Goal: Task Accomplishment & Management: Manage account settings

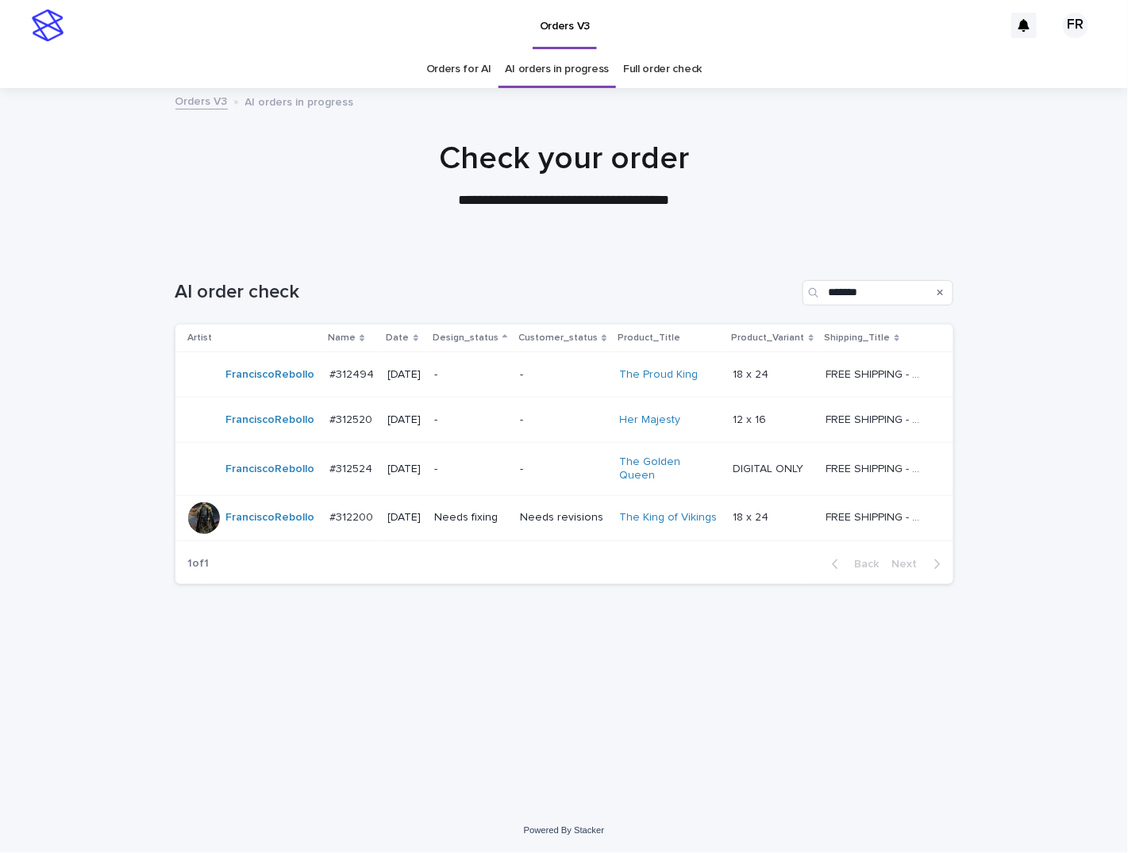
click at [874, 191] on p "**********" at bounding box center [564, 201] width 635 height 21
click at [517, 255] on div "AI order check *******" at bounding box center [564, 286] width 778 height 76
click at [560, 464] on p "-" at bounding box center [563, 469] width 87 height 13
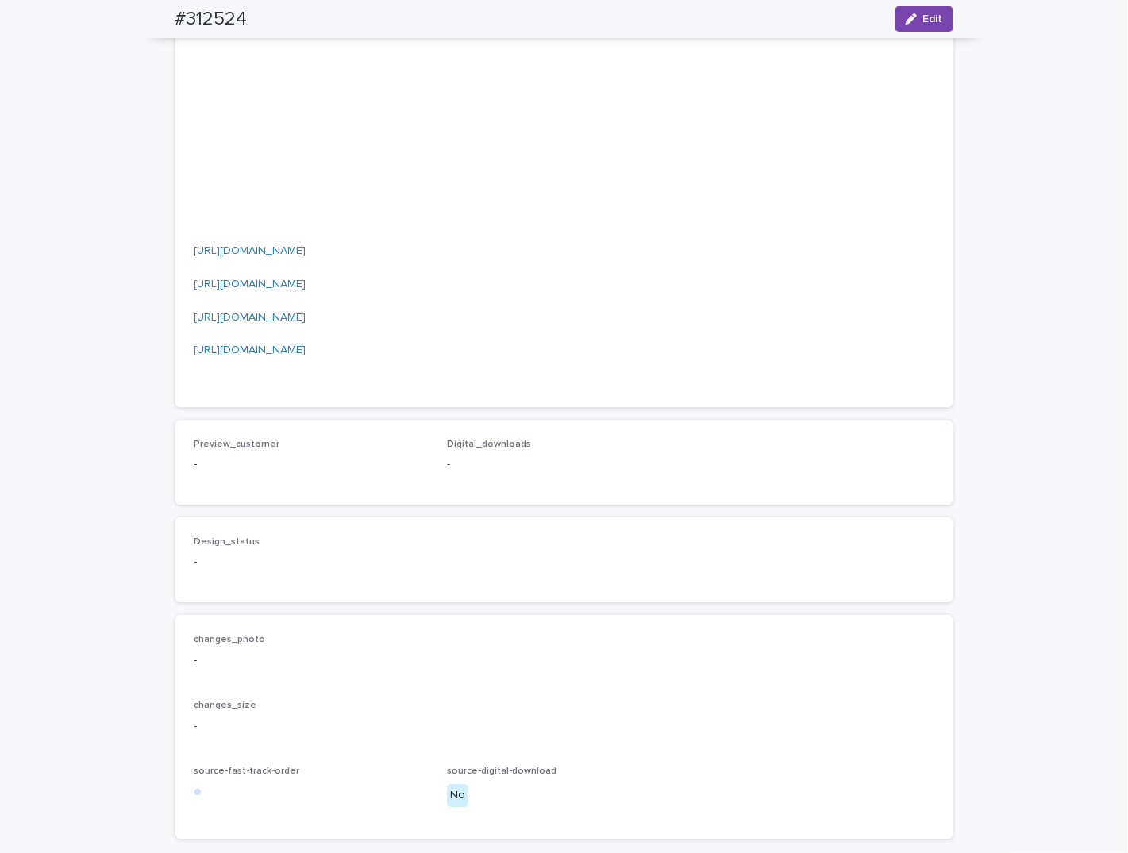
scroll to position [1270, 0]
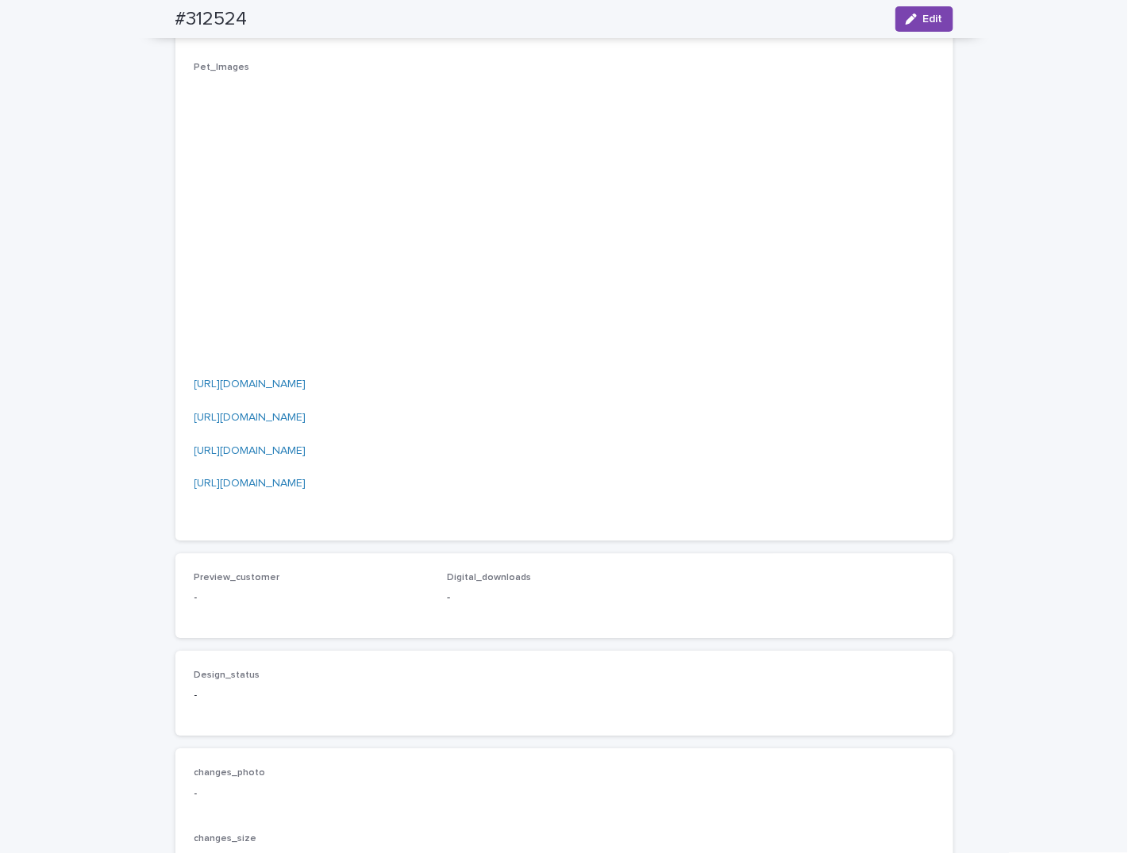
scroll to position [1111, 0]
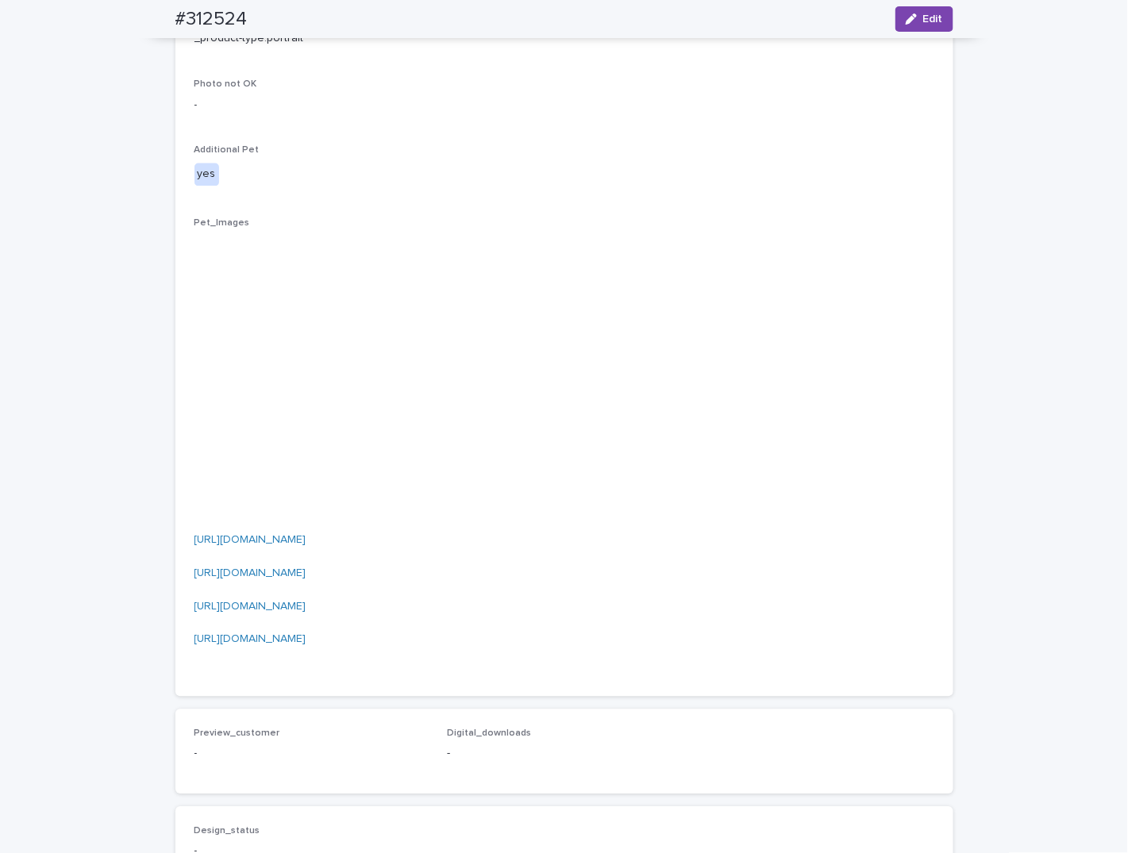
scroll to position [953, 0]
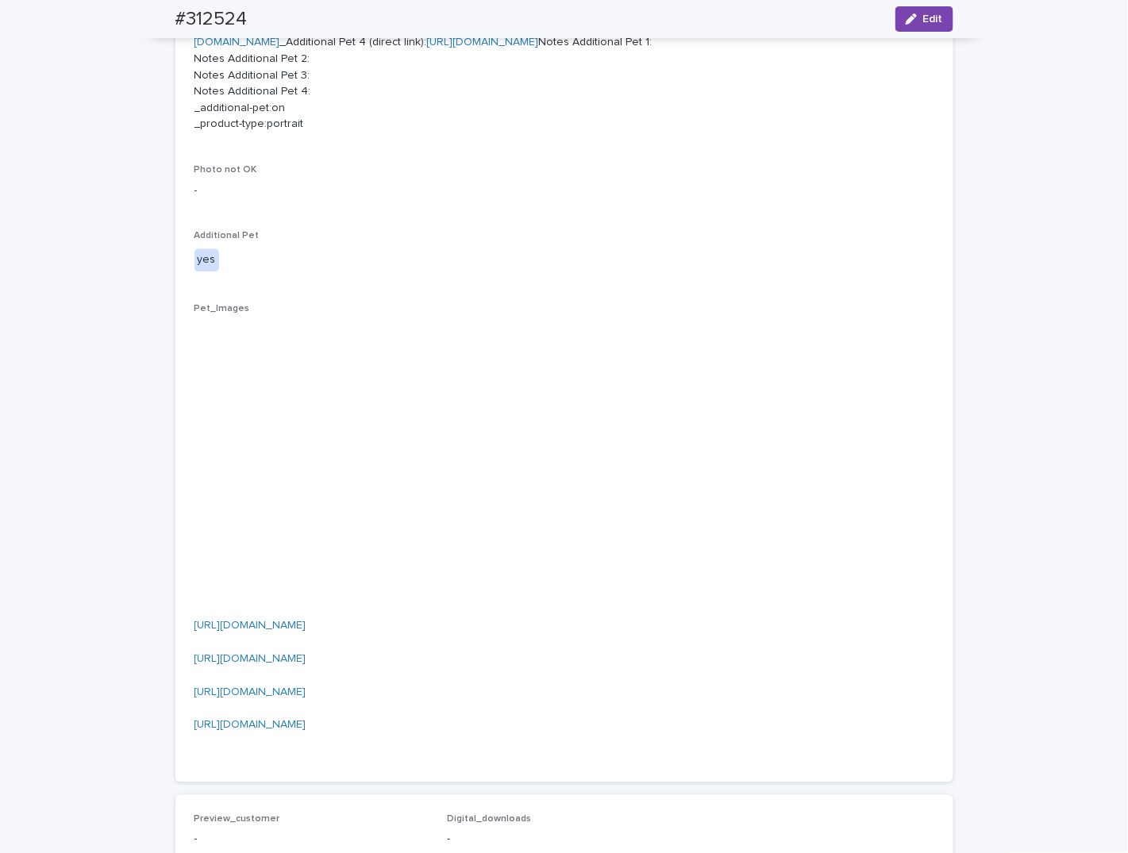
click at [62, 109] on div "Loading... Saving… Loading... Saving… #312524 Edit #312524 Edit Sorry, there wa…" at bounding box center [564, 262] width 1128 height 2090
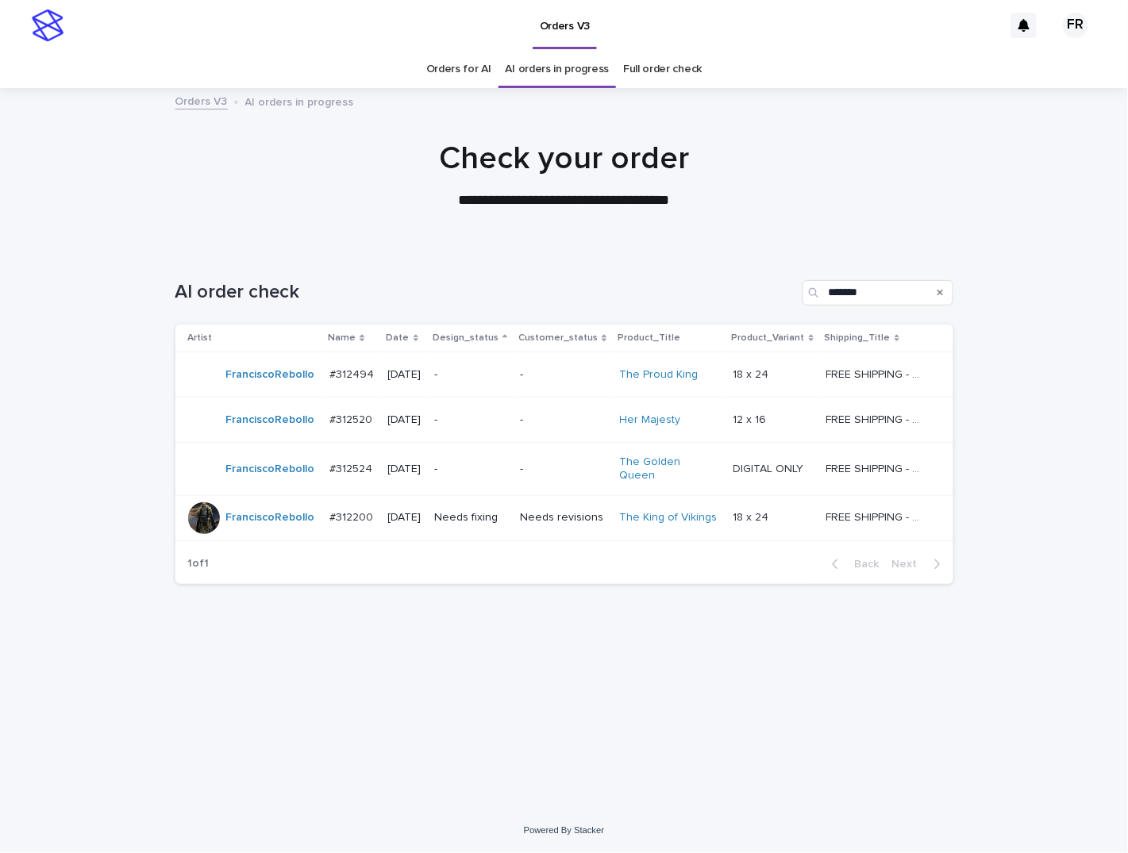
click at [507, 422] on p "-" at bounding box center [470, 420] width 73 height 13
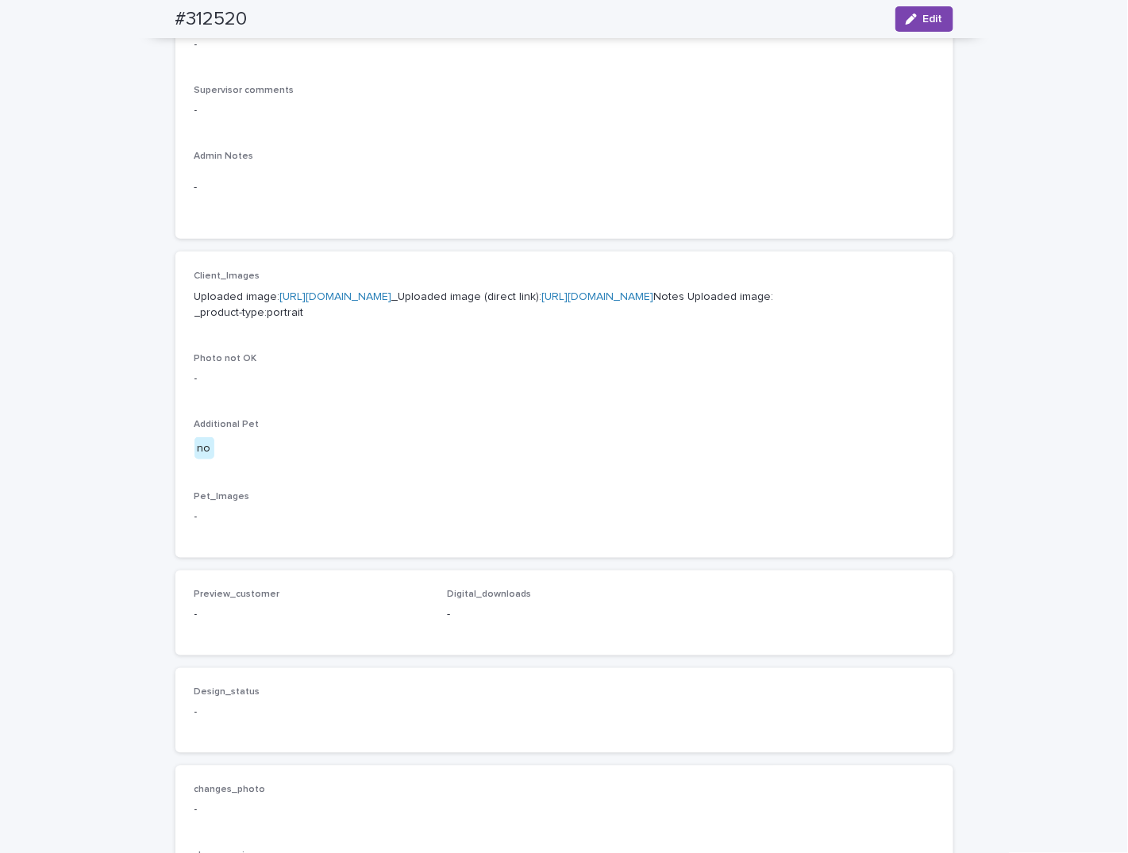
scroll to position [476, 0]
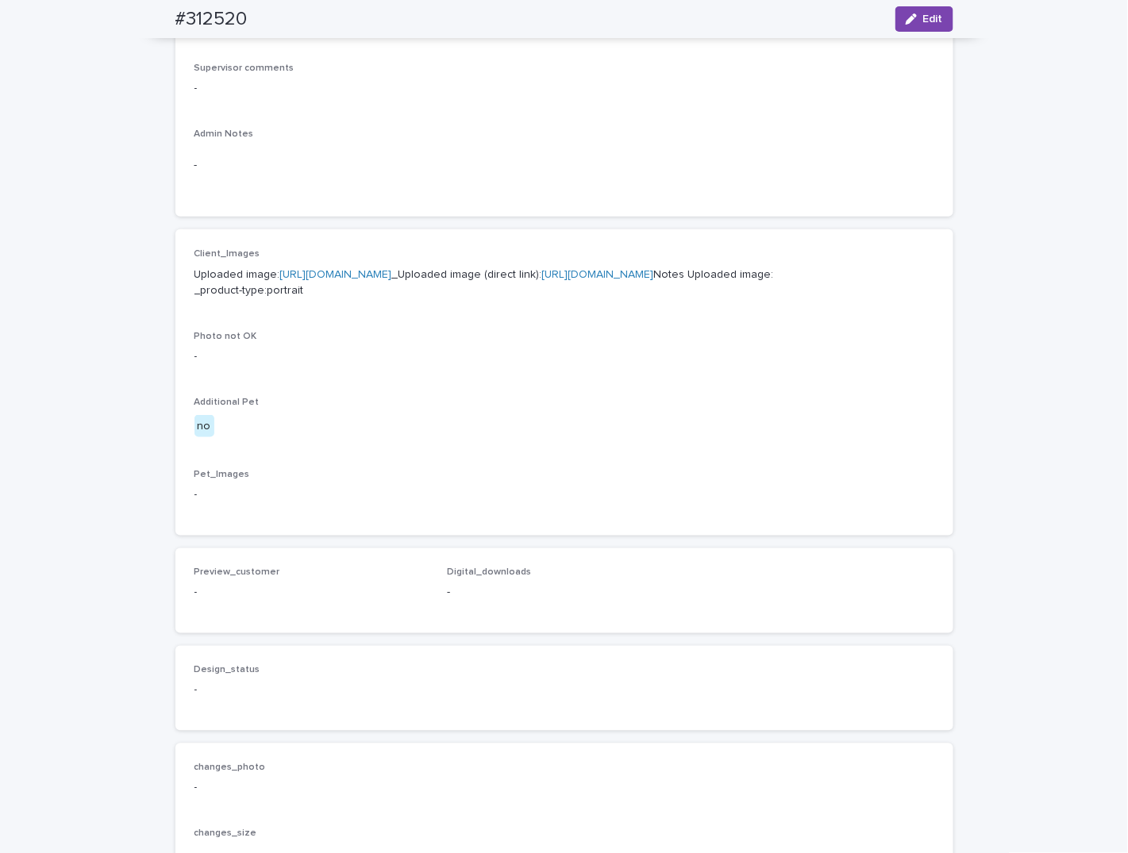
click at [542, 280] on link "[URL][DOMAIN_NAME]" at bounding box center [598, 274] width 112 height 11
click at [506, 404] on div "Client_Images Uploaded image: [URL][DOMAIN_NAME] _Uploaded image (direct link):…" at bounding box center [564, 382] width 740 height 268
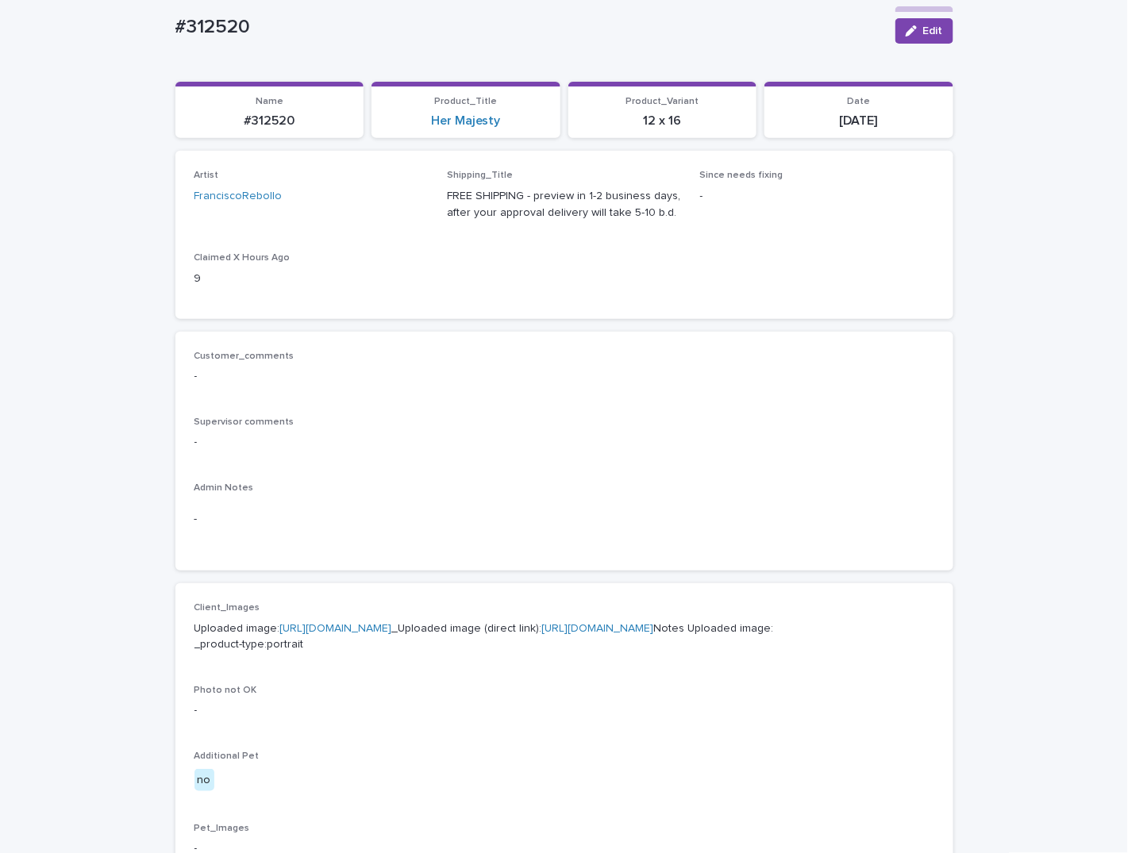
scroll to position [79, 0]
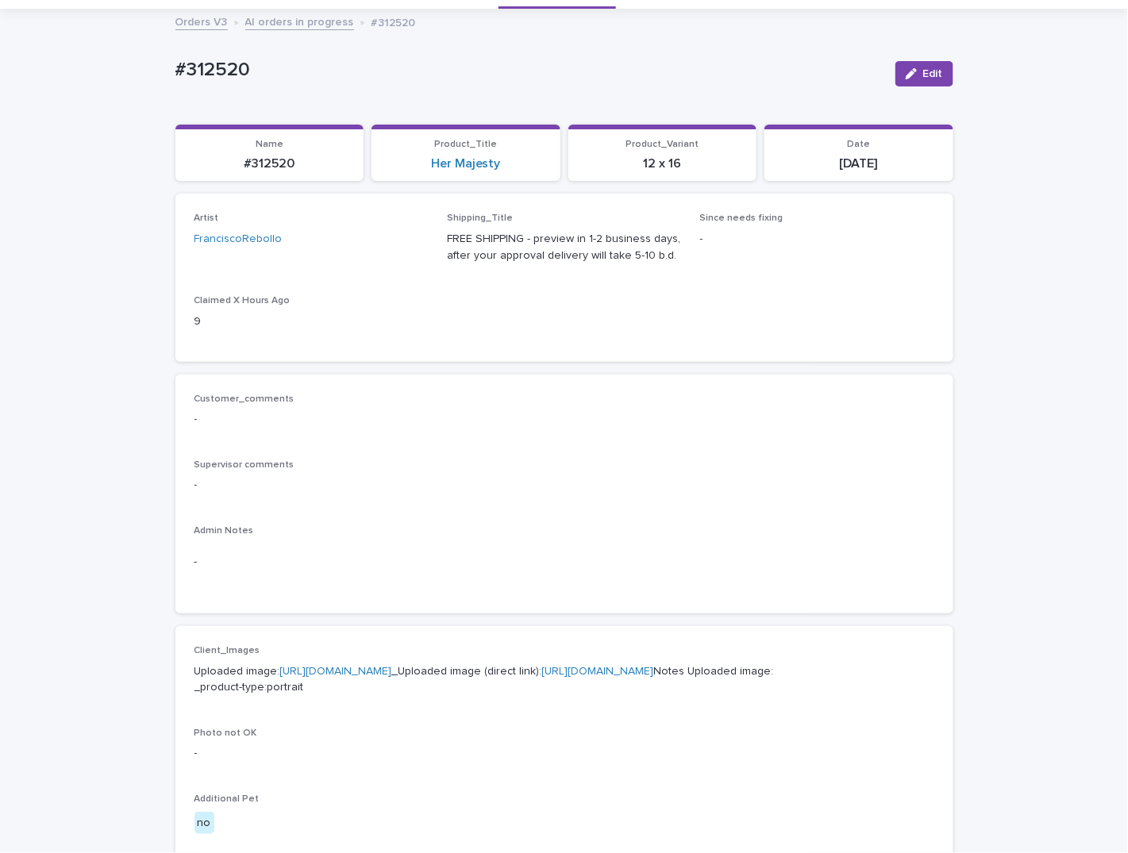
click at [622, 395] on p "Customer_comments" at bounding box center [564, 399] width 740 height 11
click at [529, 352] on div "Artist FranciscoRebollo Shipping_Title FREE SHIPPING - preview in 1-2 business …" at bounding box center [564, 277] width 778 height 167
click at [383, 233] on div "FranciscoRebollo" at bounding box center [311, 239] width 234 height 17
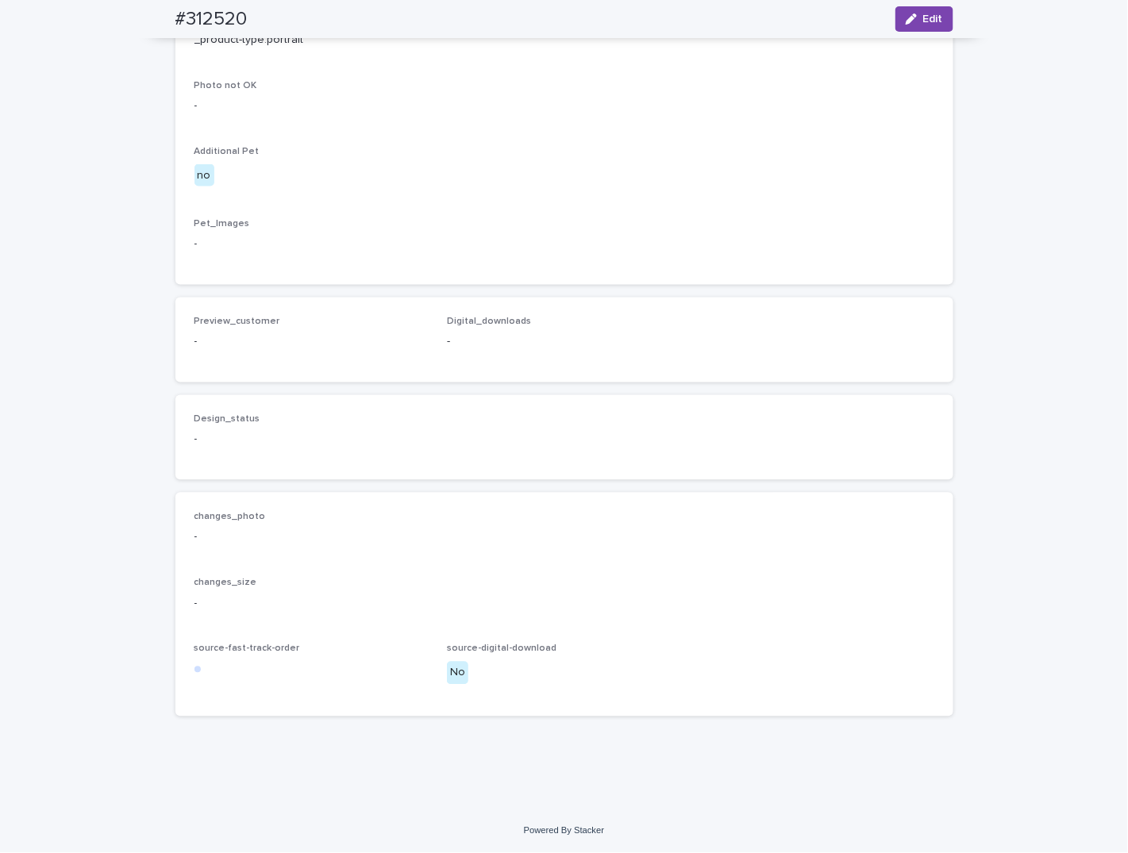
scroll to position [809, 0]
click at [90, 98] on div "Loading... Saving… Loading... Saving… #312520 Edit #312520 Edit Sorry, there wa…" at bounding box center [564, 86] width 1128 height 1446
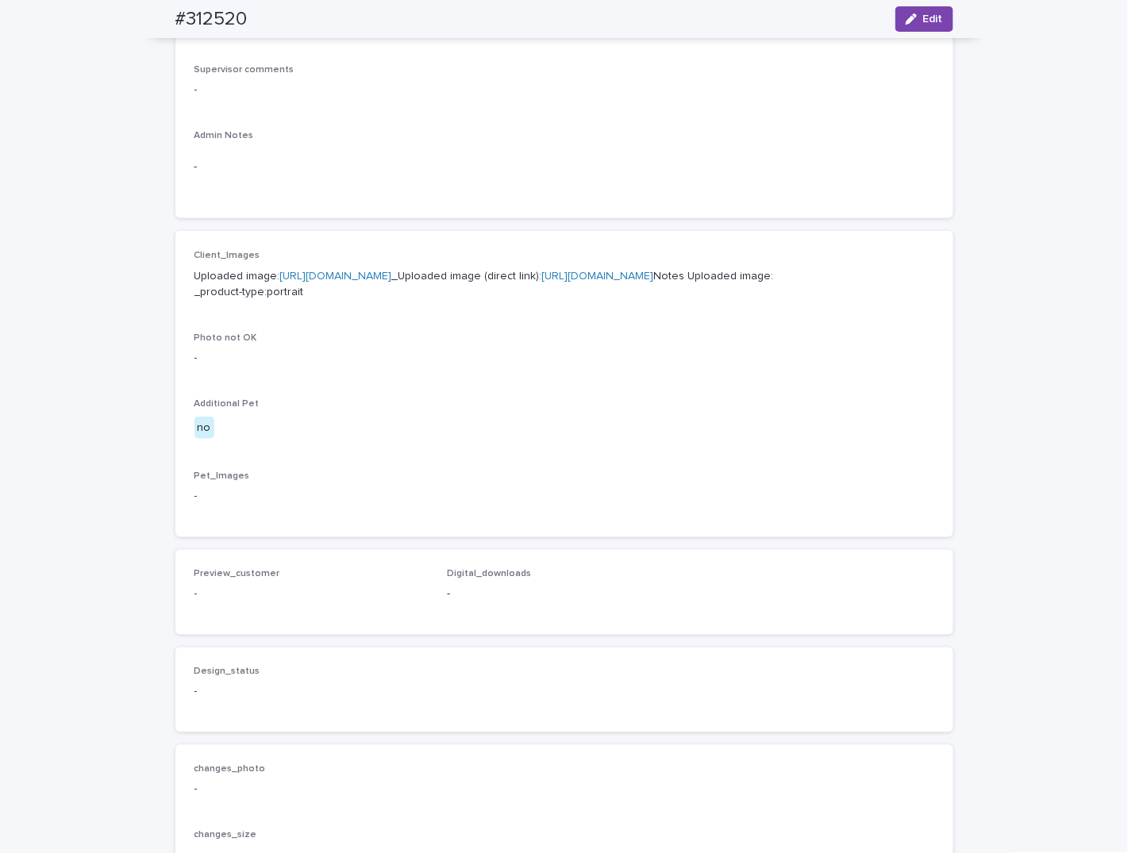
scroll to position [635, 0]
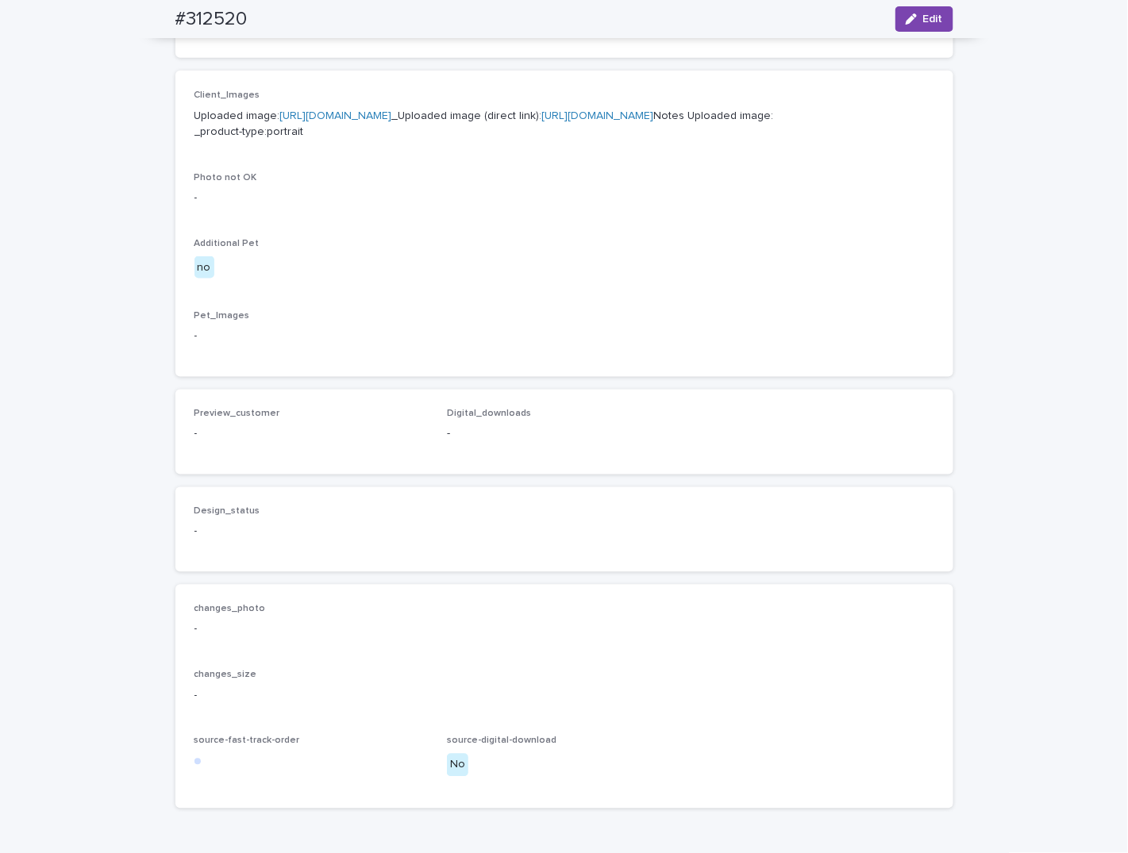
click at [700, 302] on div "Client_Images Uploaded image: [URL][DOMAIN_NAME] _Uploaded image (direct link):…" at bounding box center [564, 224] width 740 height 268
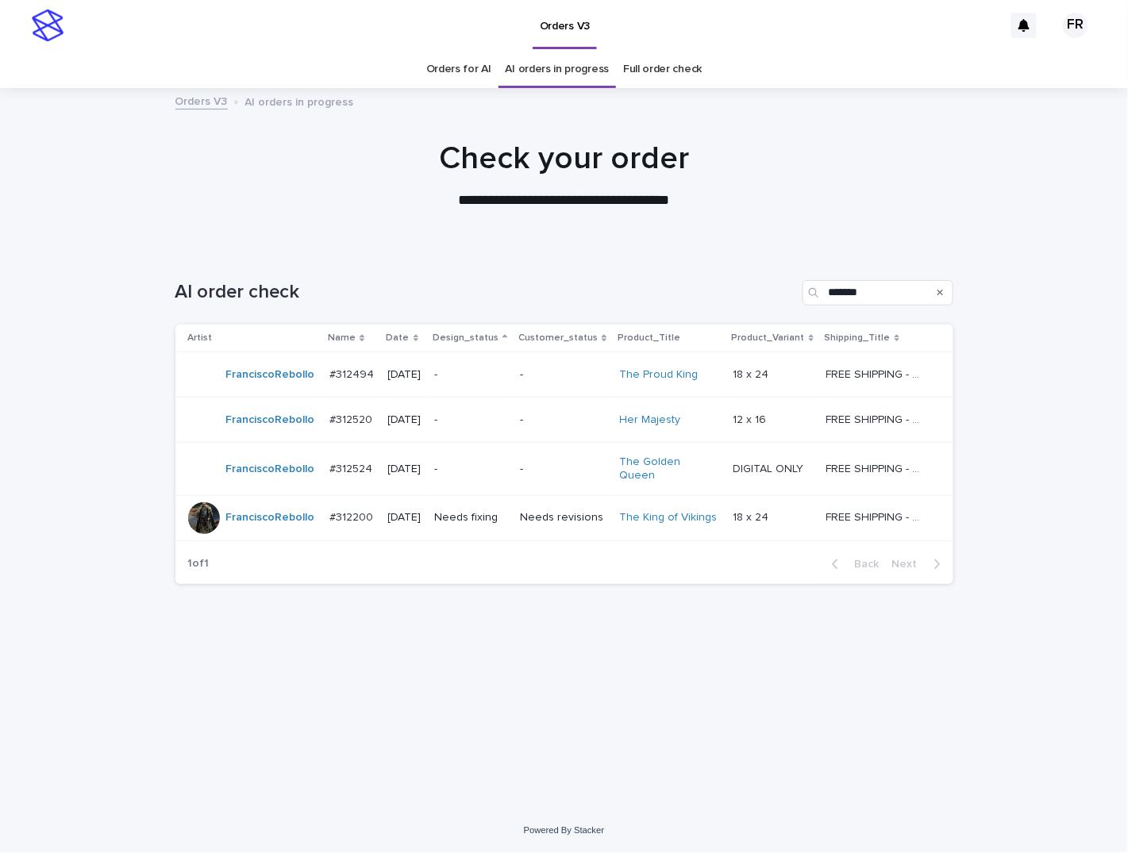
drag, startPoint x: 533, startPoint y: 262, endPoint x: 537, endPoint y: 271, distance: 10.3
click at [534, 262] on div "AI order check *******" at bounding box center [564, 286] width 778 height 76
click at [541, 425] on p "-" at bounding box center [563, 420] width 87 height 13
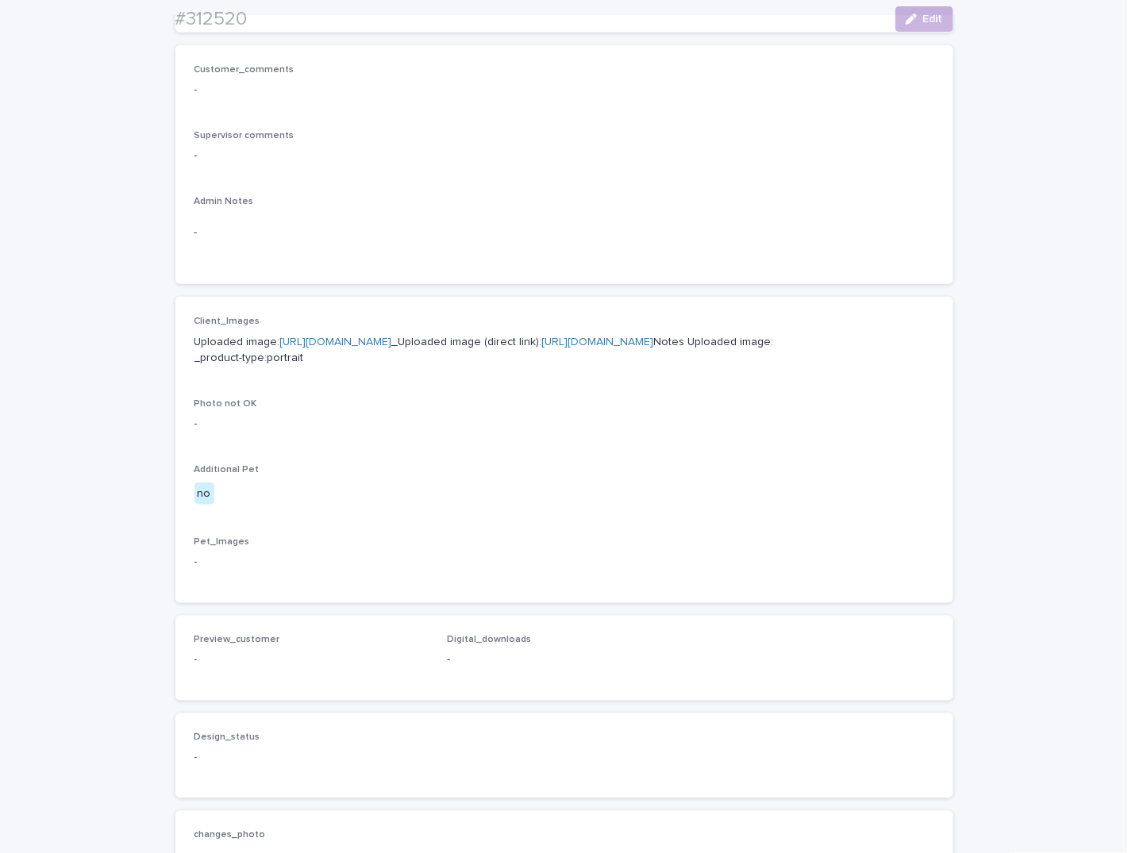
scroll to position [447, 0]
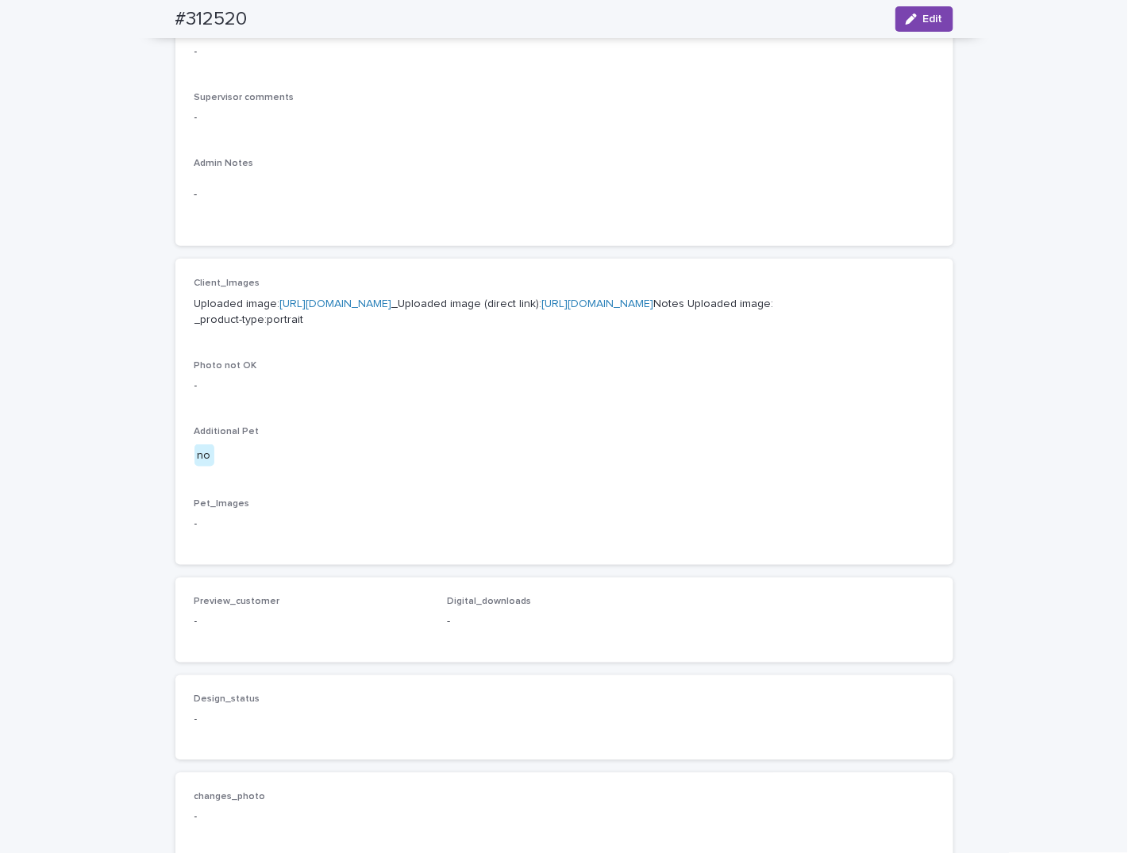
click at [542, 310] on link "[URL][DOMAIN_NAME]" at bounding box center [598, 303] width 112 height 11
click at [418, 422] on div "Client_Images Uploaded image: [URL][DOMAIN_NAME] _Uploaded image (direct link):…" at bounding box center [564, 412] width 740 height 268
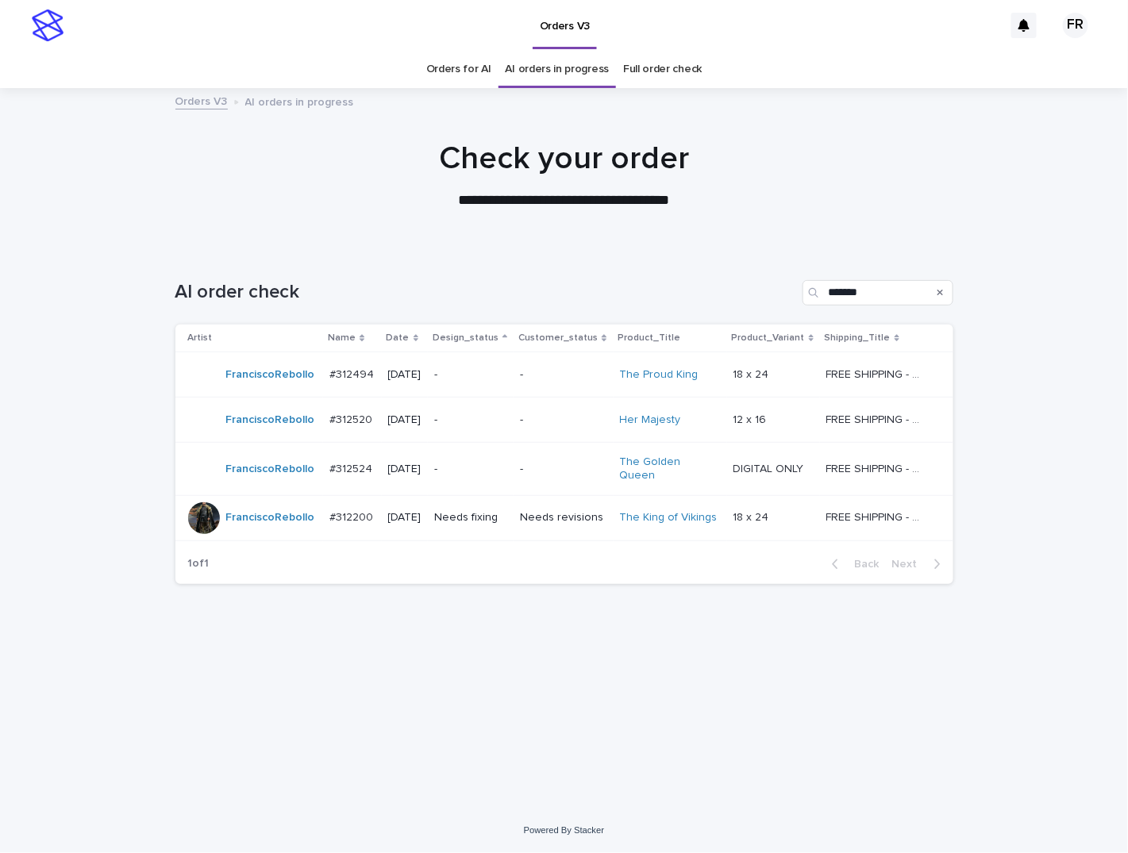
click at [523, 264] on div "AI order check *******" at bounding box center [564, 286] width 778 height 76
click at [544, 369] on p "-" at bounding box center [563, 374] width 87 height 13
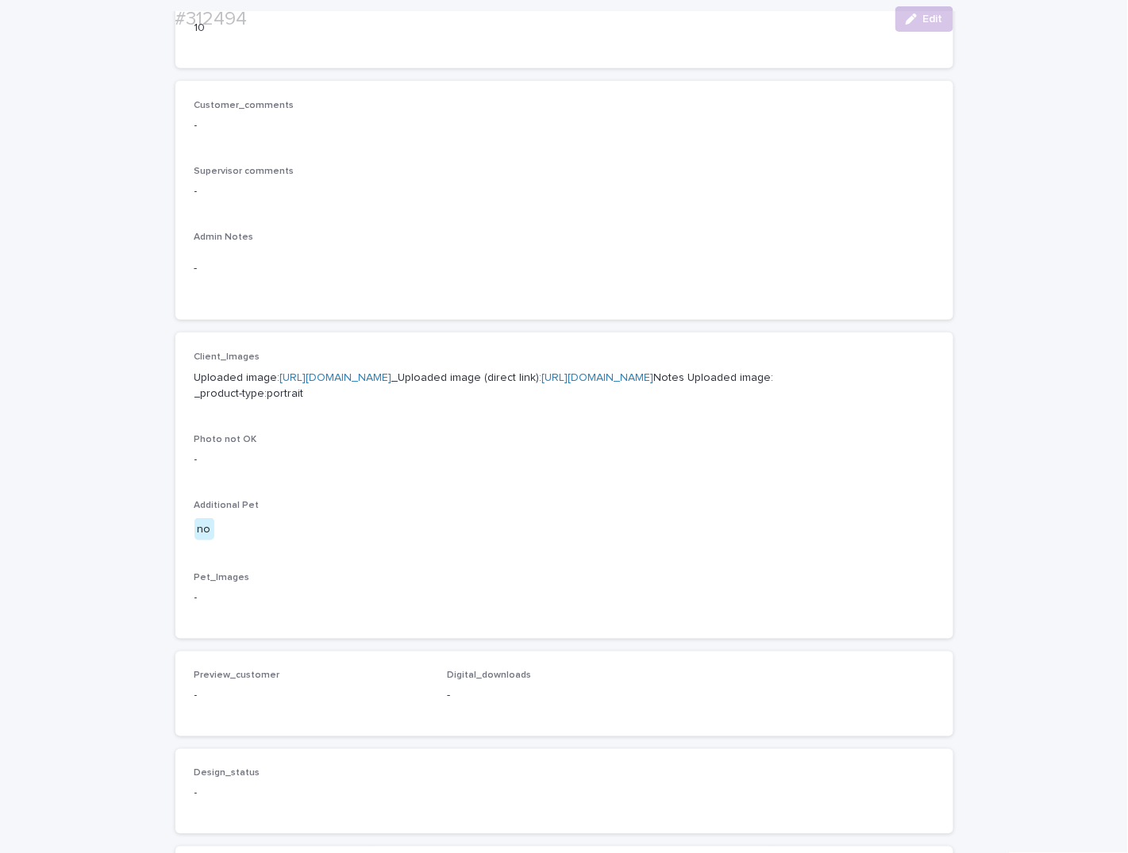
scroll to position [397, 0]
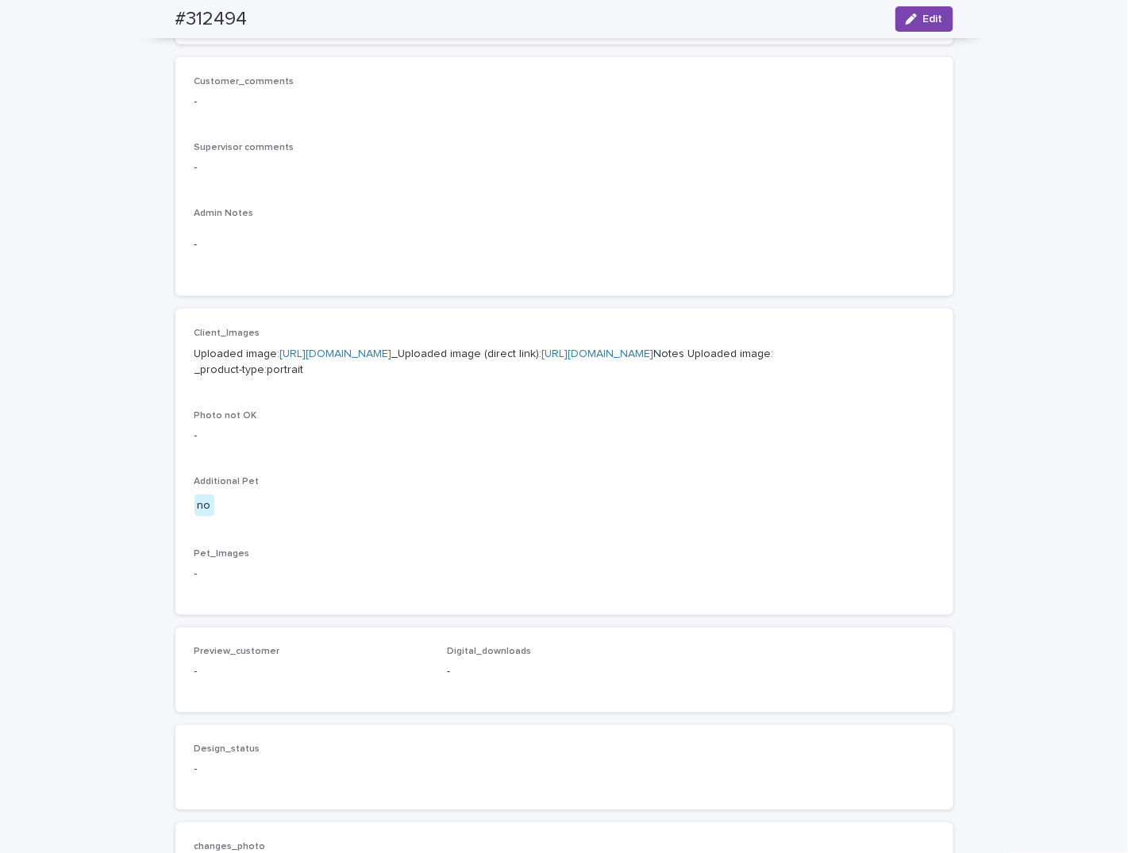
click at [422, 379] on p "Uploaded image: [URL][DOMAIN_NAME] _Uploaded image (direct link): [URL][DOMAIN_…" at bounding box center [564, 362] width 740 height 33
click at [542, 360] on link "[URL][DOMAIN_NAME]" at bounding box center [598, 353] width 112 height 11
click at [549, 445] on p "-" at bounding box center [564, 436] width 740 height 17
click at [421, 228] on div "-" at bounding box center [564, 244] width 740 height 39
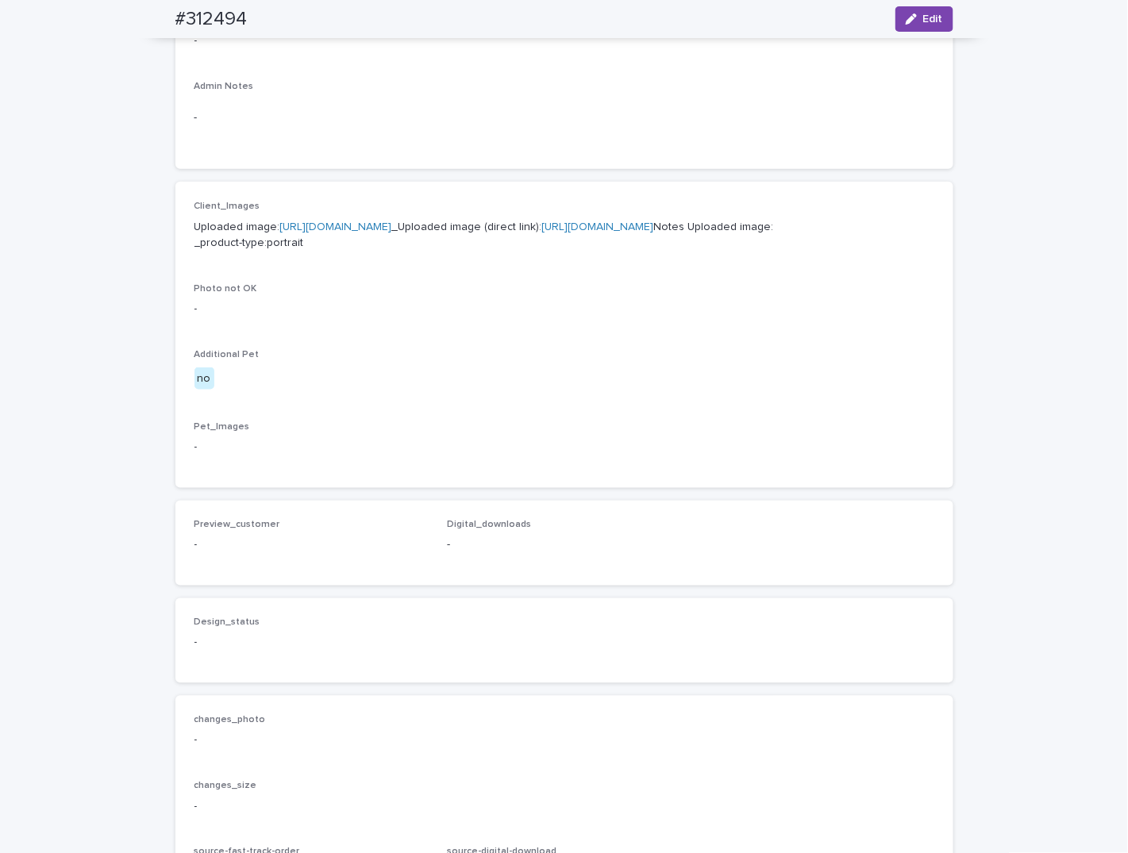
scroll to position [556, 0]
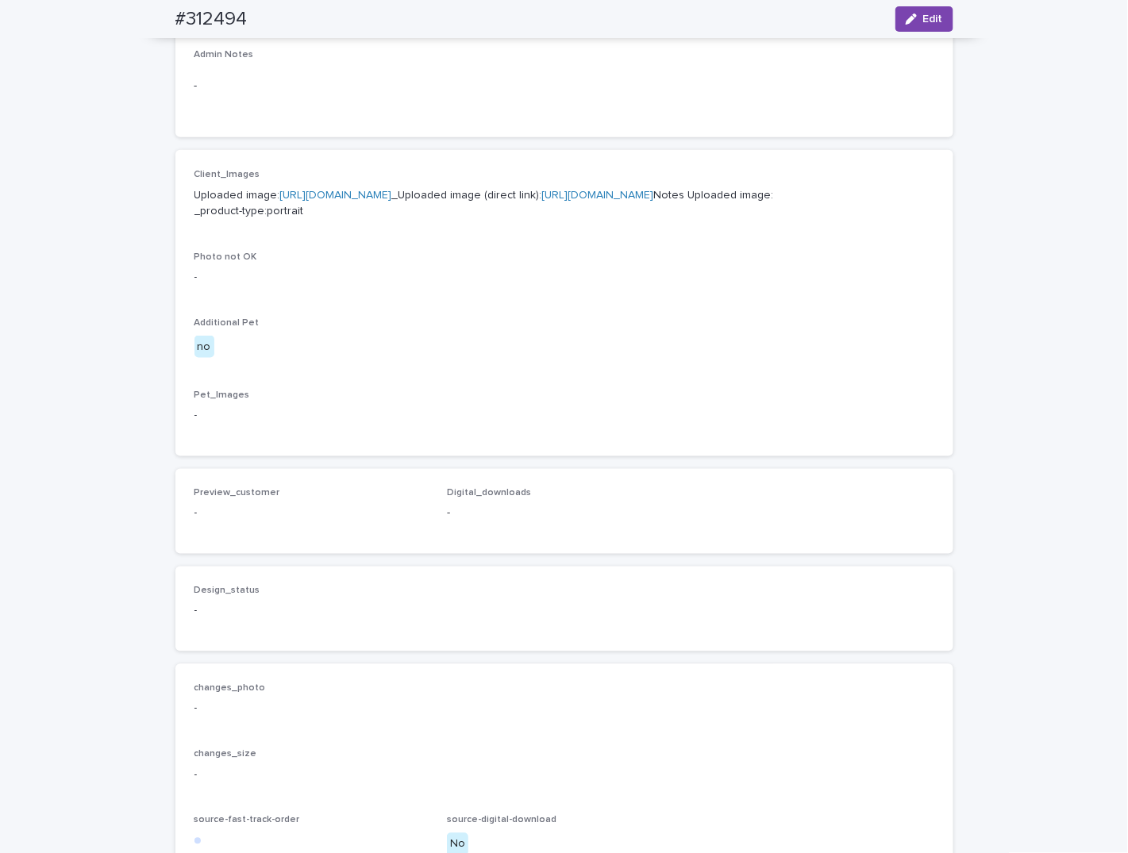
click at [847, 695] on p "changes_photo" at bounding box center [564, 688] width 740 height 11
click at [631, 125] on div "Customer_comments - Supervisor comments - Admin Notes -" at bounding box center [564, 18] width 778 height 240
click at [923, 20] on span "Edit" at bounding box center [933, 18] width 20 height 11
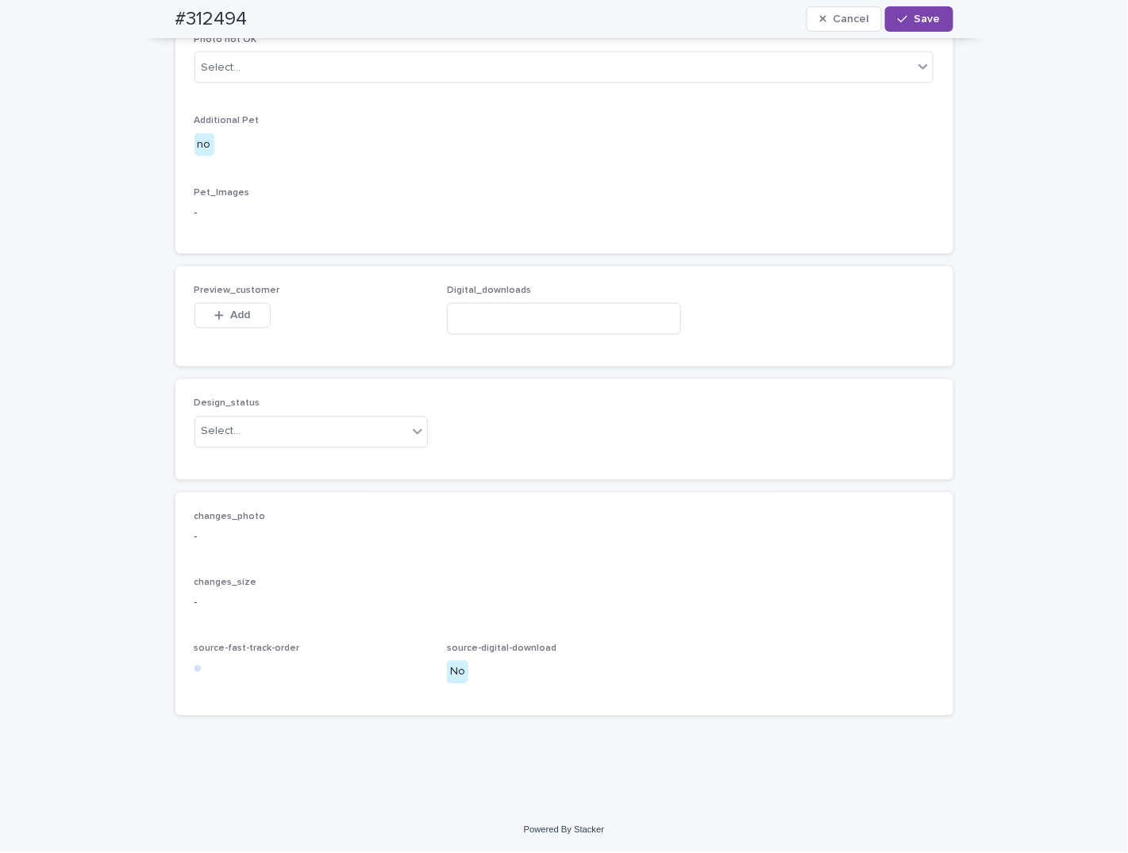
scroll to position [869, 0]
click at [272, 435] on div "Select..." at bounding box center [301, 432] width 213 height 26
click at [230, 314] on span "Add" at bounding box center [240, 315] width 20 height 11
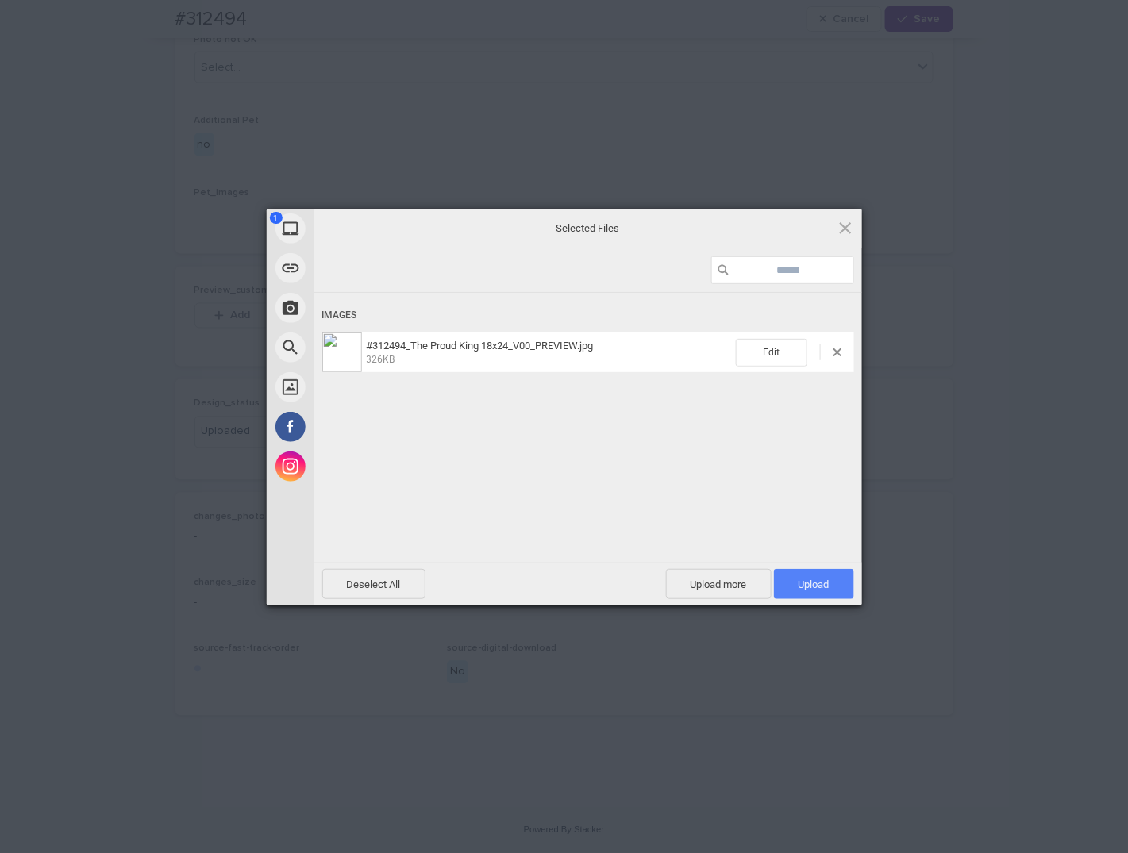
click at [822, 583] on span "Upload 1" at bounding box center [814, 585] width 31 height 12
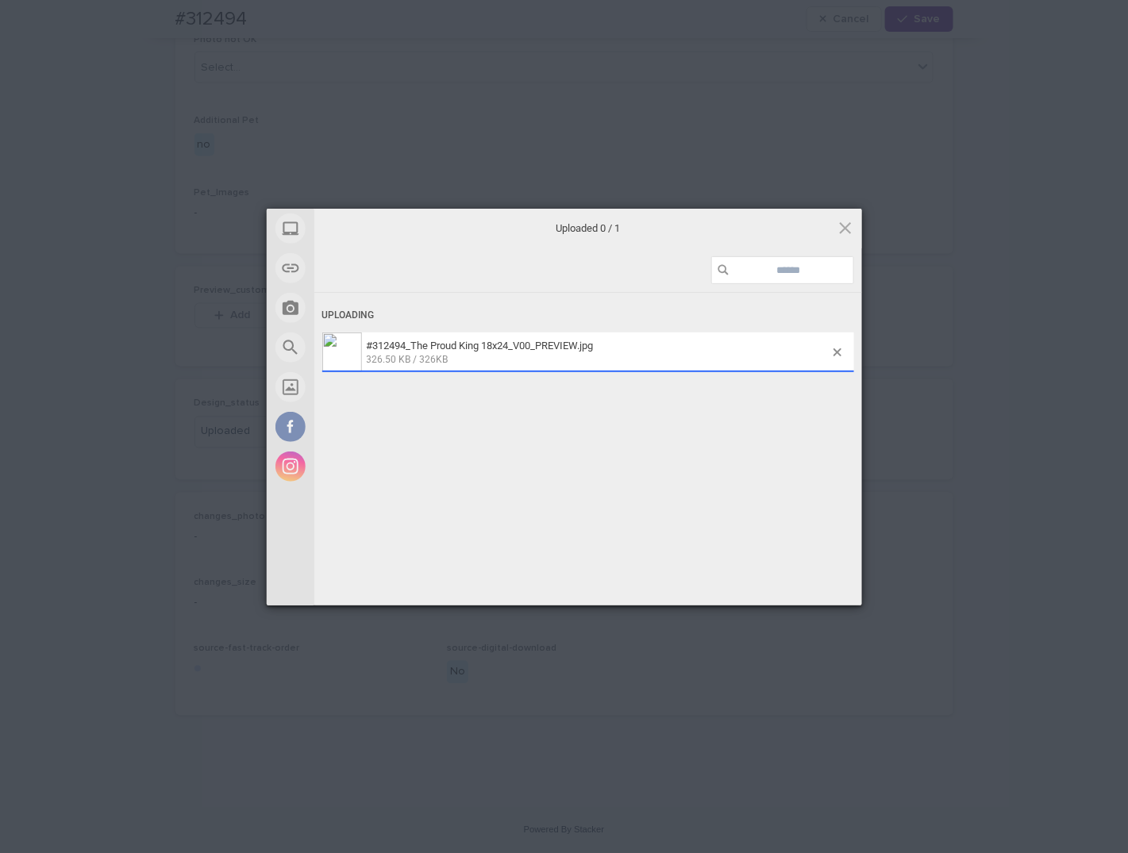
scroll to position [898, 0]
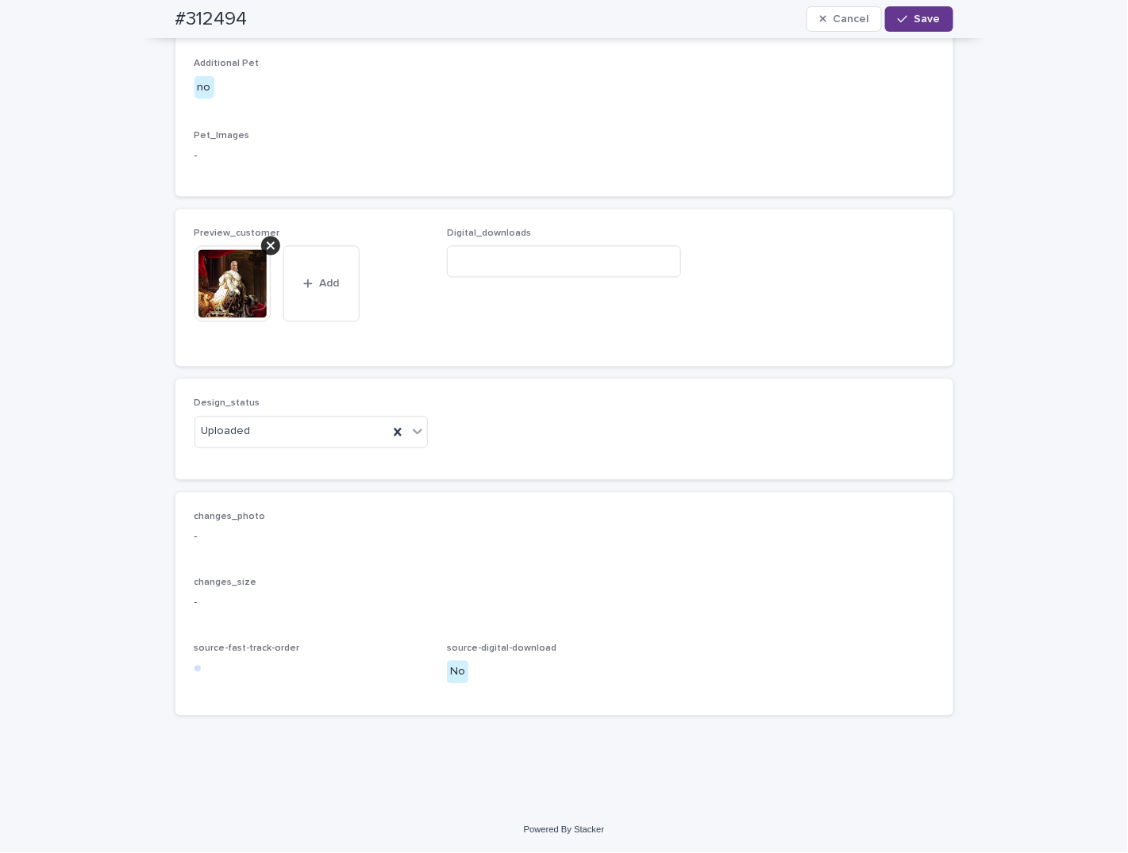
click at [918, 17] on span "Save" at bounding box center [927, 18] width 26 height 11
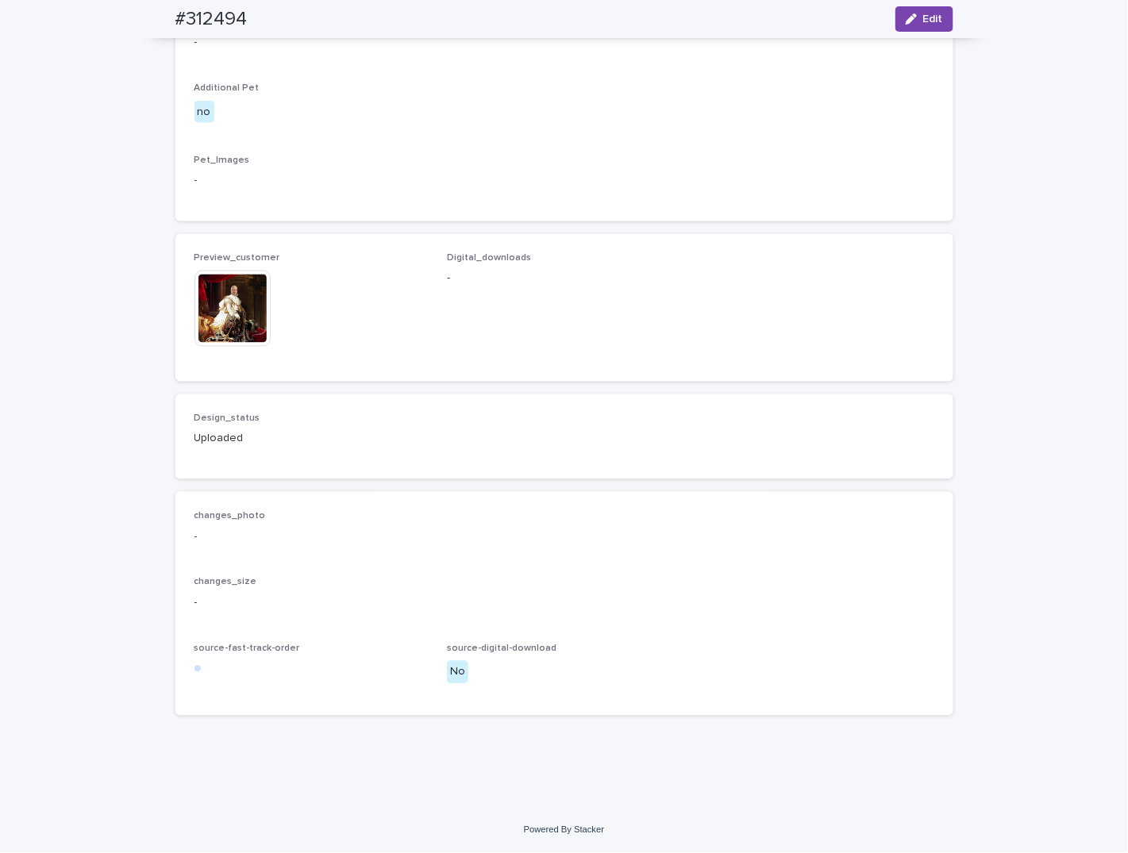
scroll to position [888, 0]
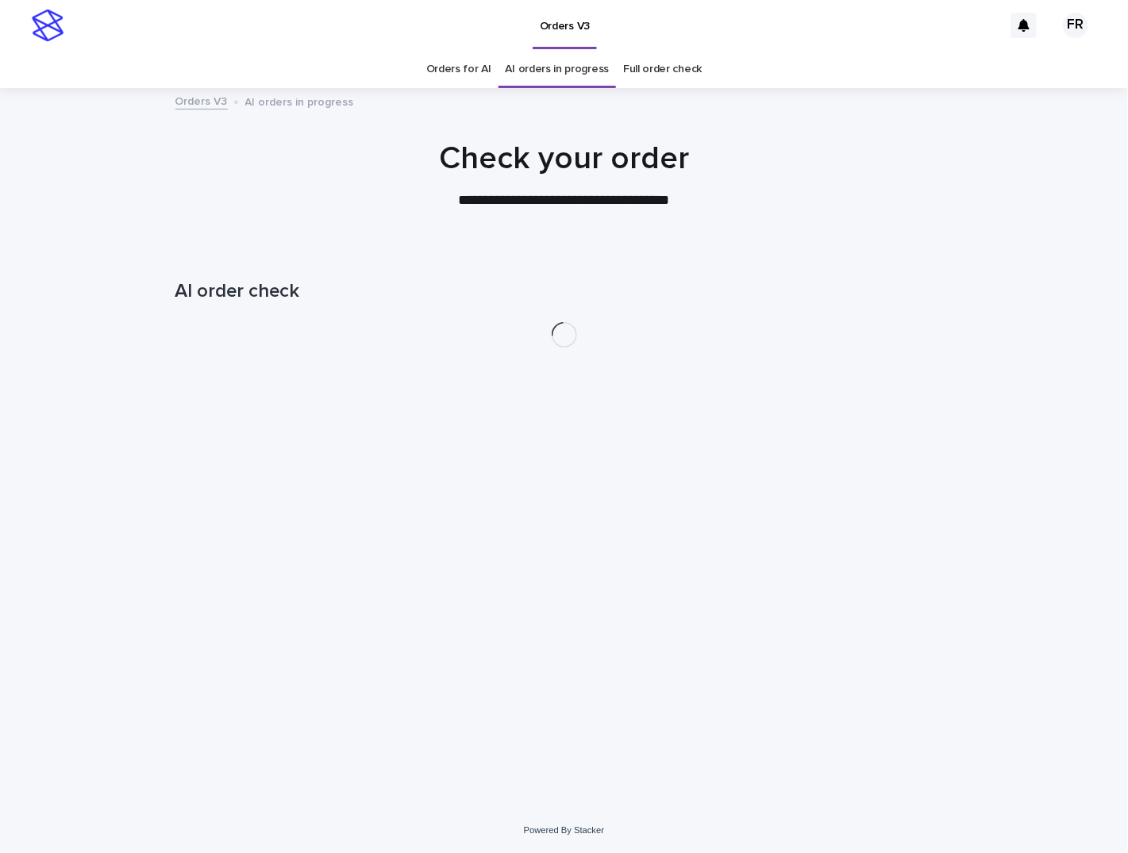
drag, startPoint x: 389, startPoint y: 255, endPoint x: 377, endPoint y: 245, distance: 15.2
click at [389, 254] on div "AI order check" at bounding box center [564, 285] width 778 height 74
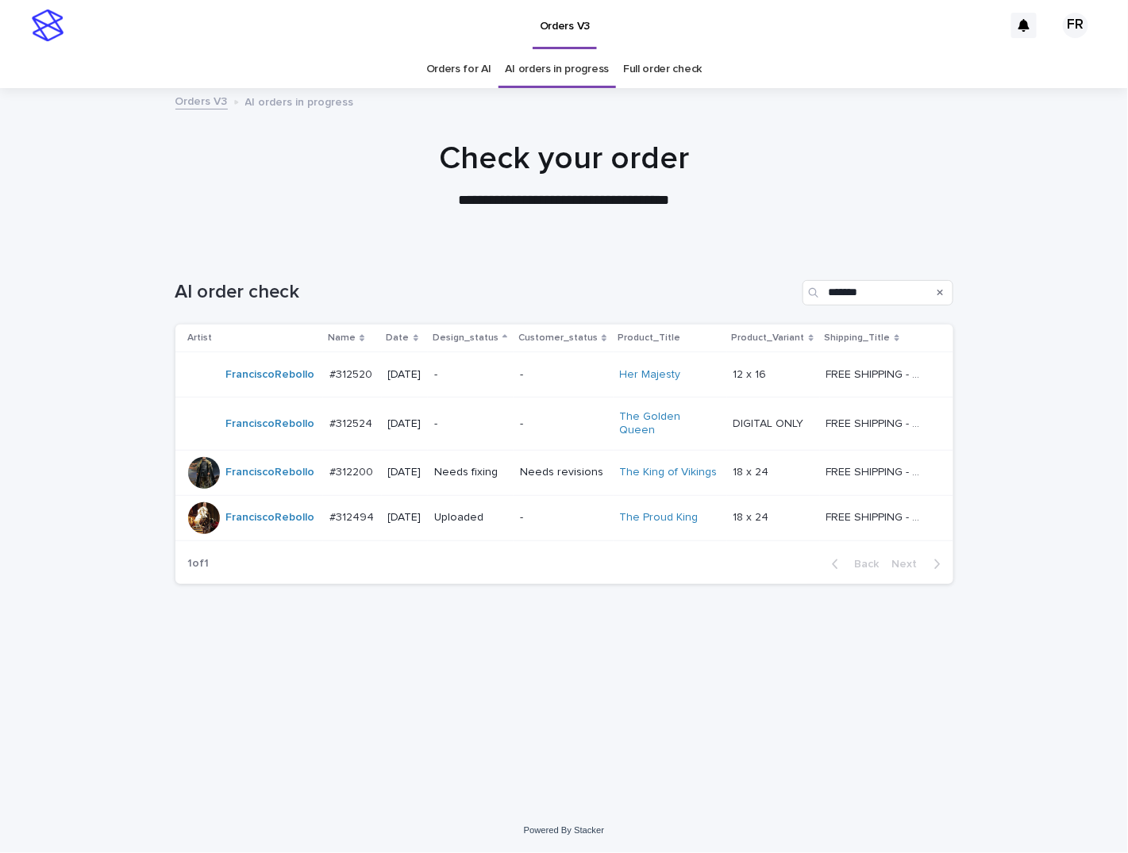
click at [531, 422] on td "-" at bounding box center [563, 424] width 99 height 53
click at [476, 466] on p "Needs fixing" at bounding box center [470, 472] width 73 height 13
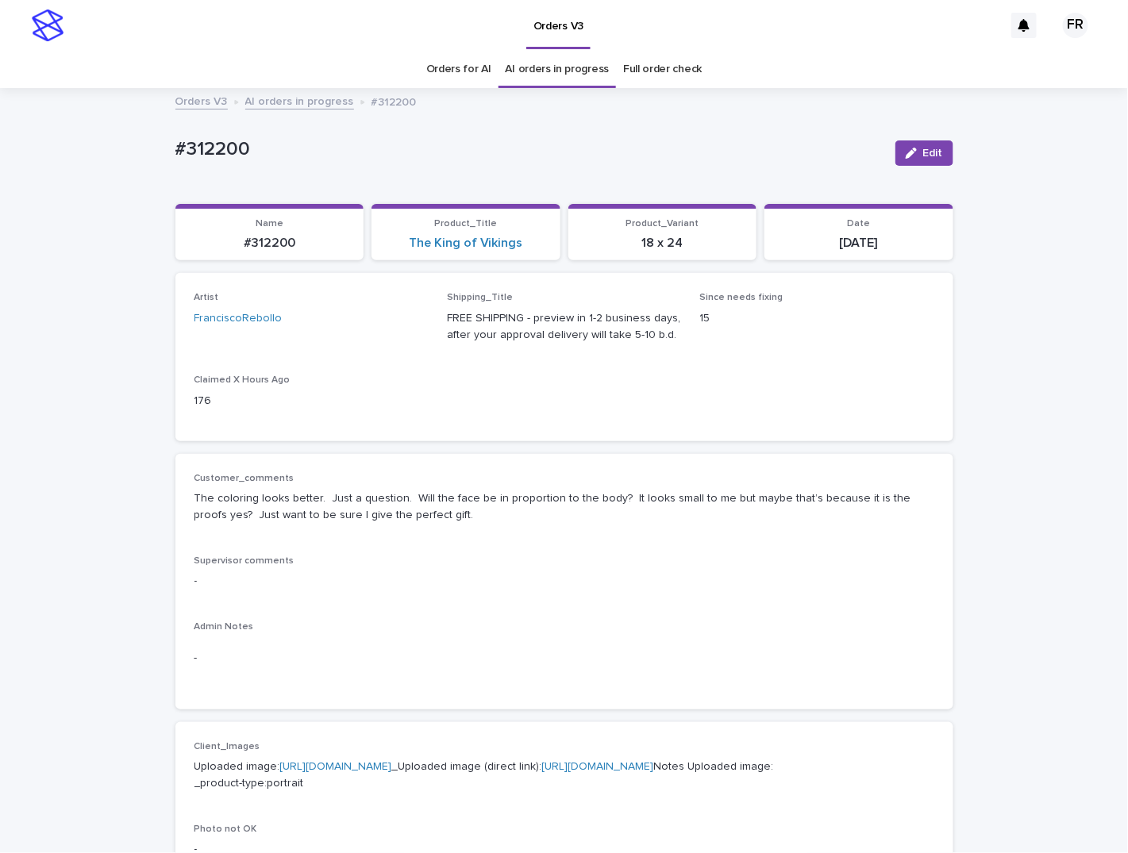
click at [455, 537] on div "Customer_comments The coloring looks better. Just a question. Will the face be …" at bounding box center [564, 582] width 740 height 218
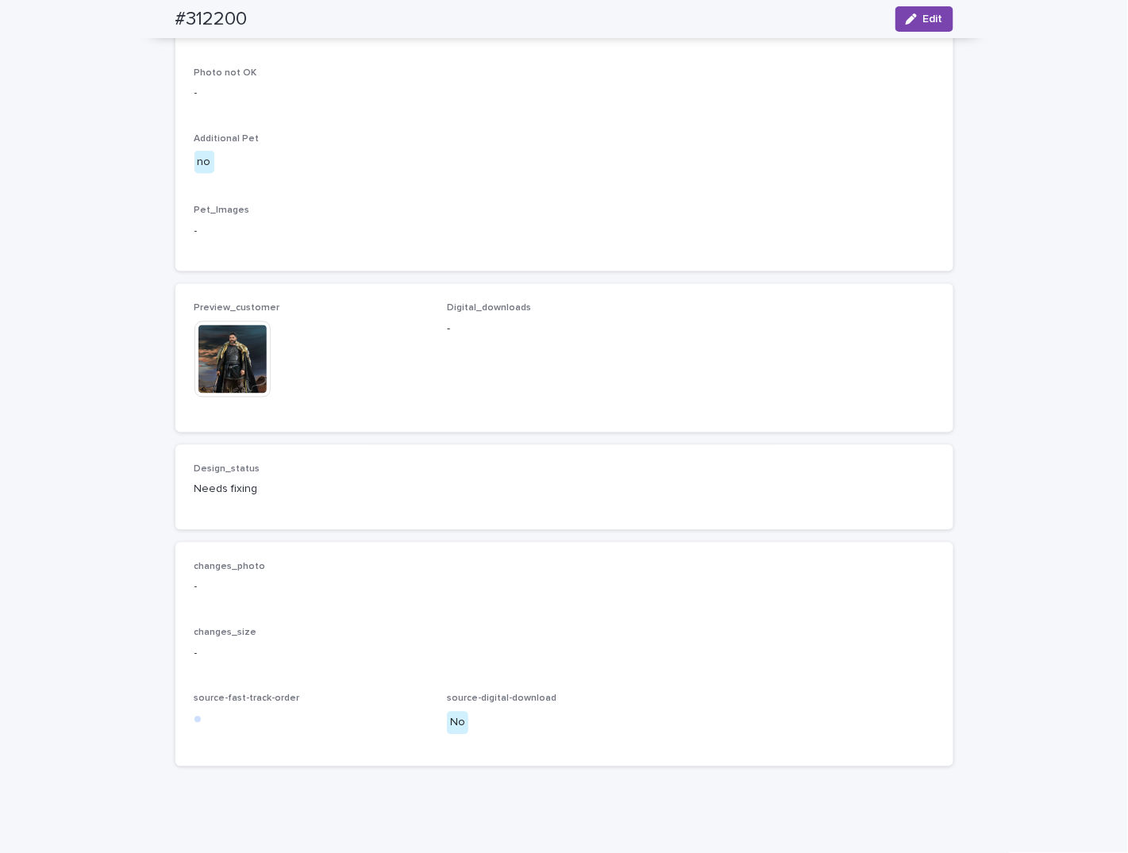
scroll to position [794, 0]
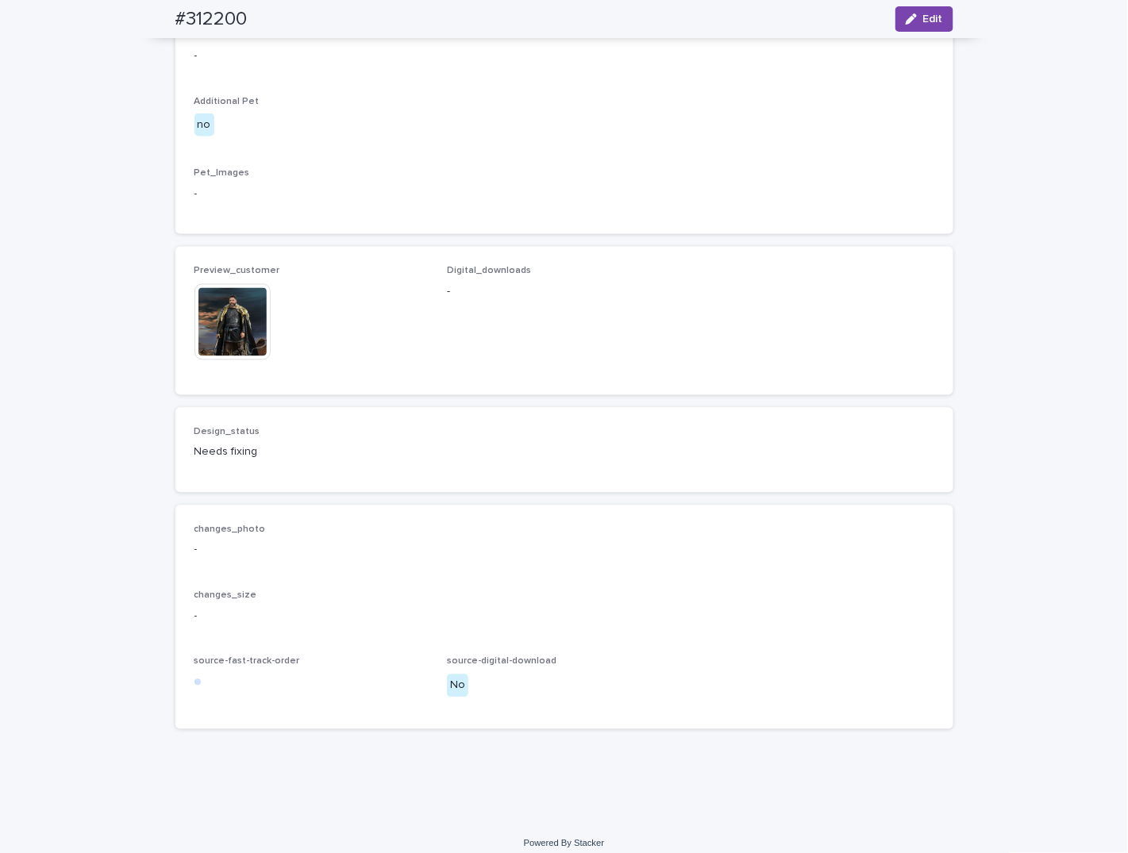
click at [243, 360] on img at bounding box center [232, 322] width 76 height 76
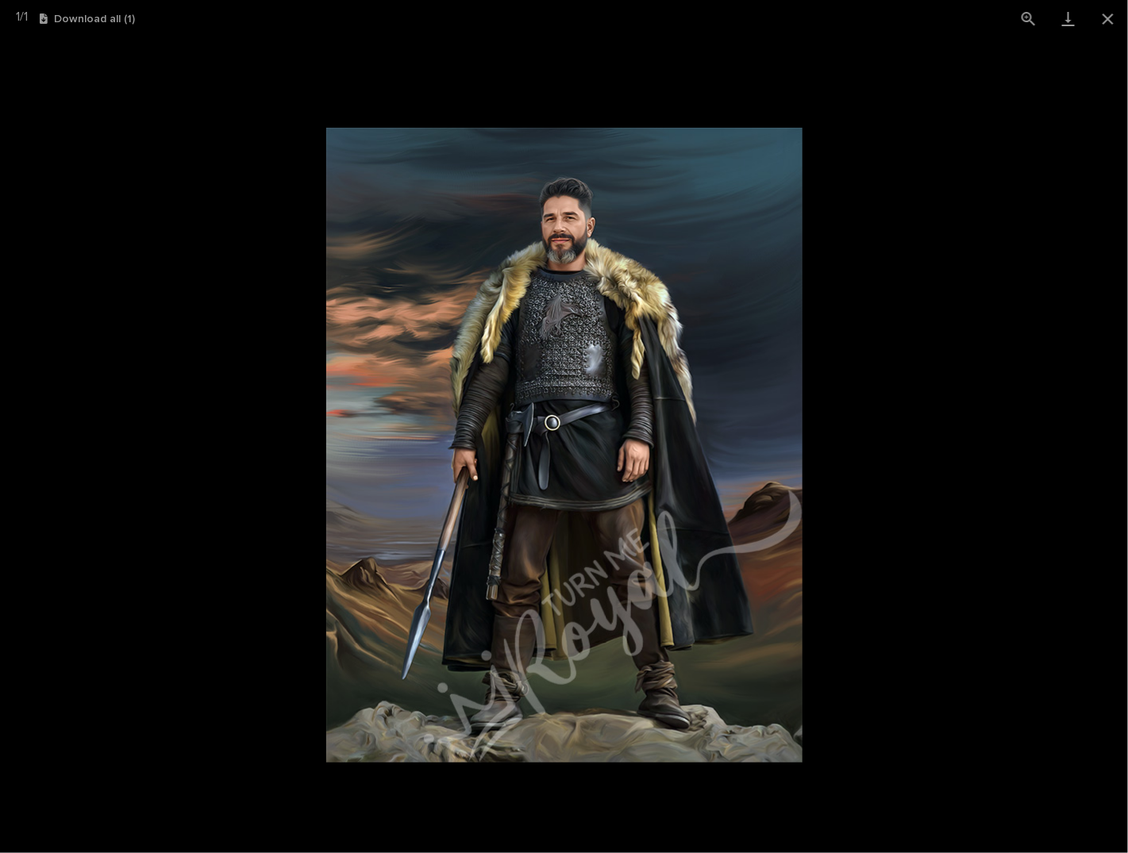
click at [174, 352] on picture at bounding box center [564, 445] width 1128 height 816
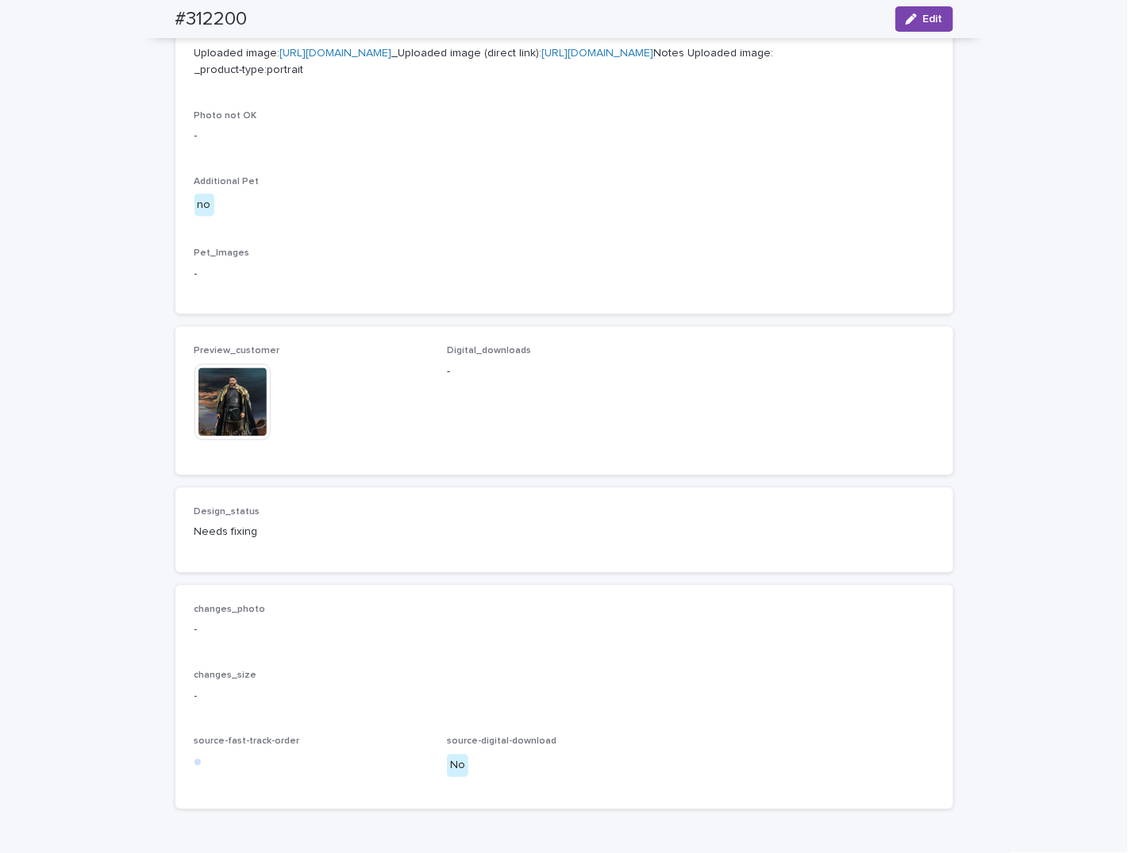
scroll to position [714, 0]
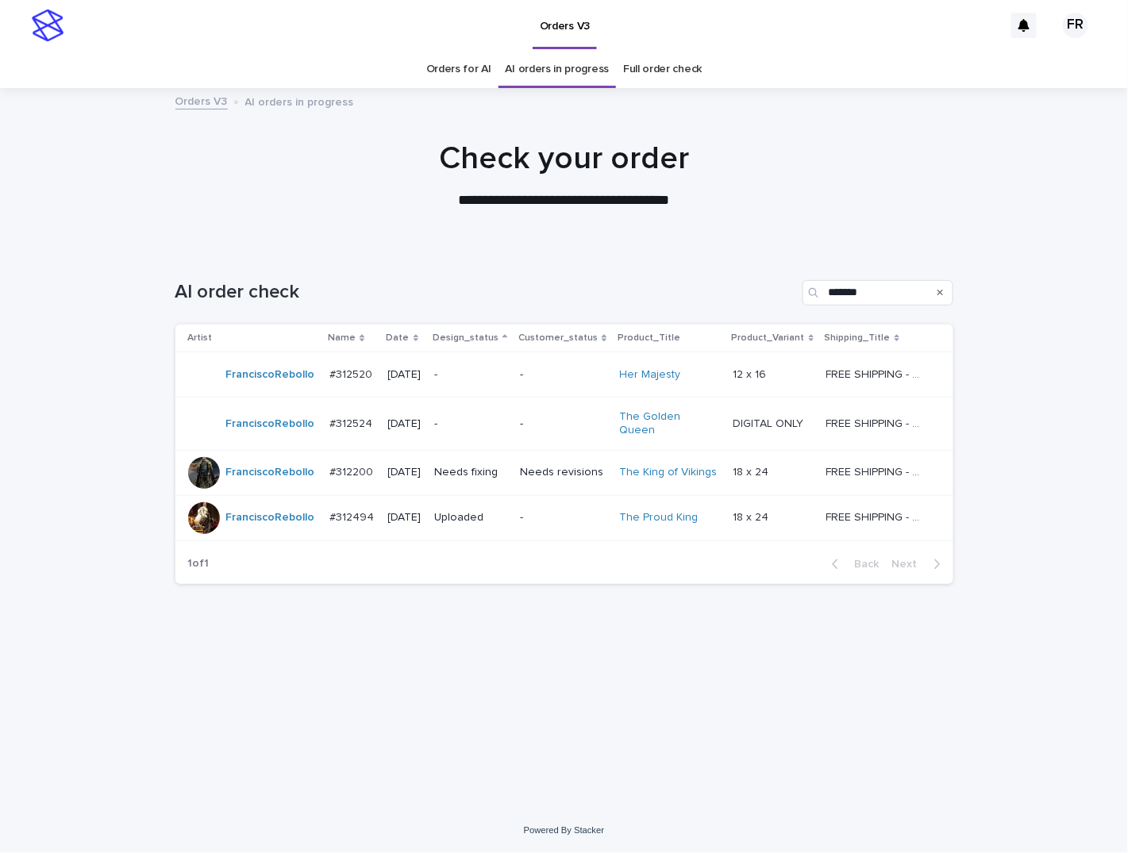
click at [375, 264] on div "AI order check *******" at bounding box center [564, 286] width 778 height 76
click at [514, 418] on td "-" at bounding box center [471, 424] width 86 height 53
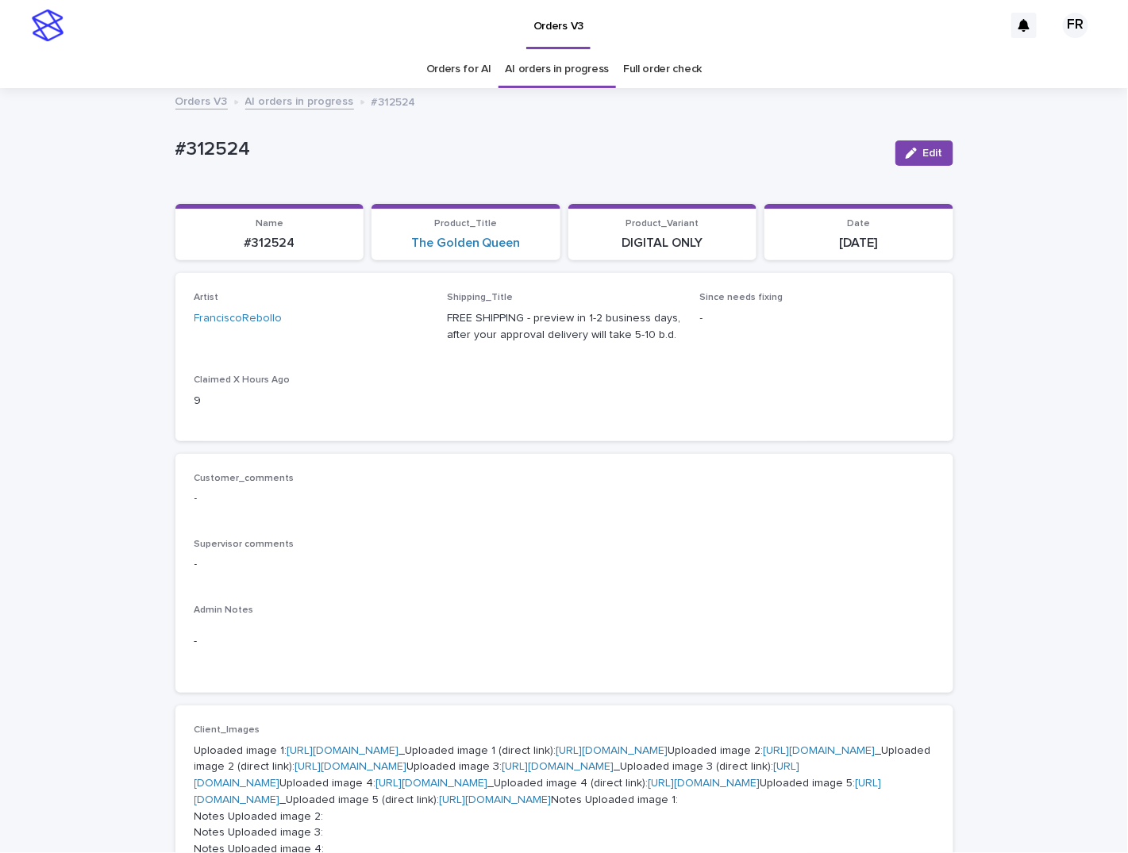
scroll to position [50, 0]
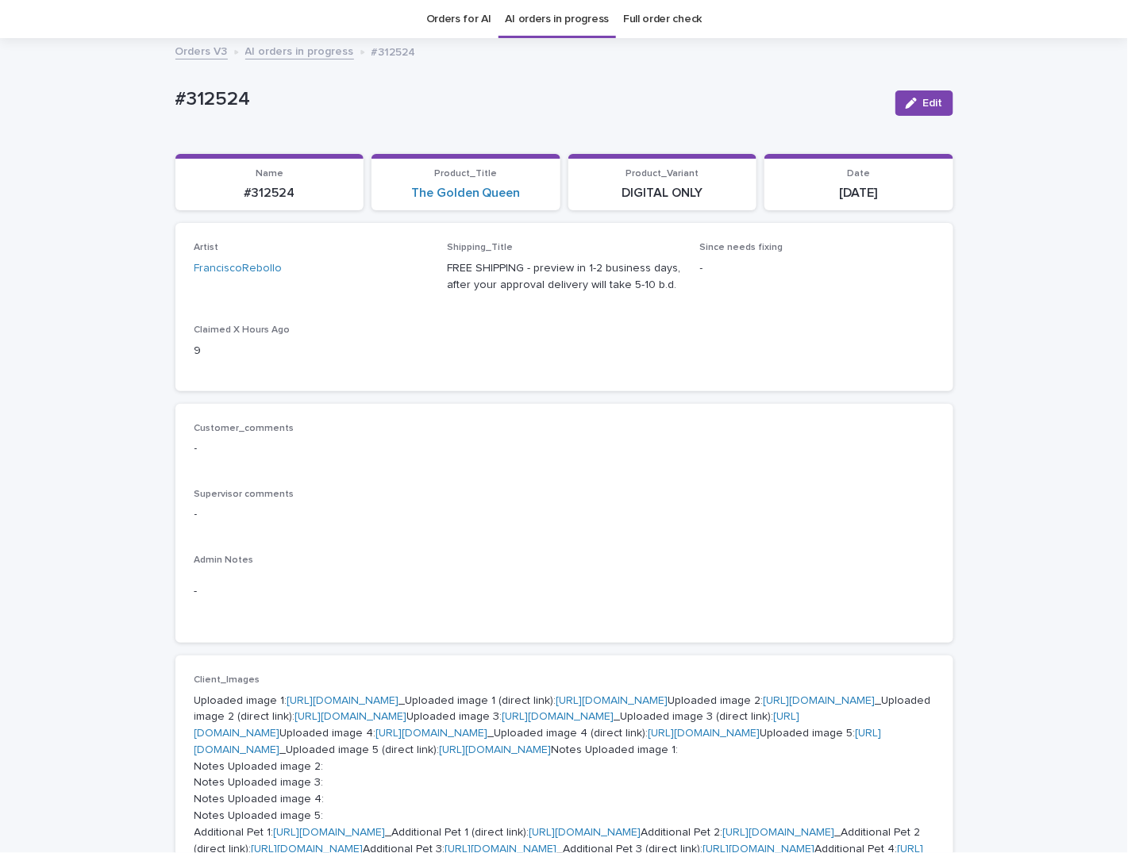
click at [517, 364] on div "Artist FranciscoRebollo Shipping_Title FREE SHIPPING - preview in 1-2 business …" at bounding box center [564, 306] width 740 height 129
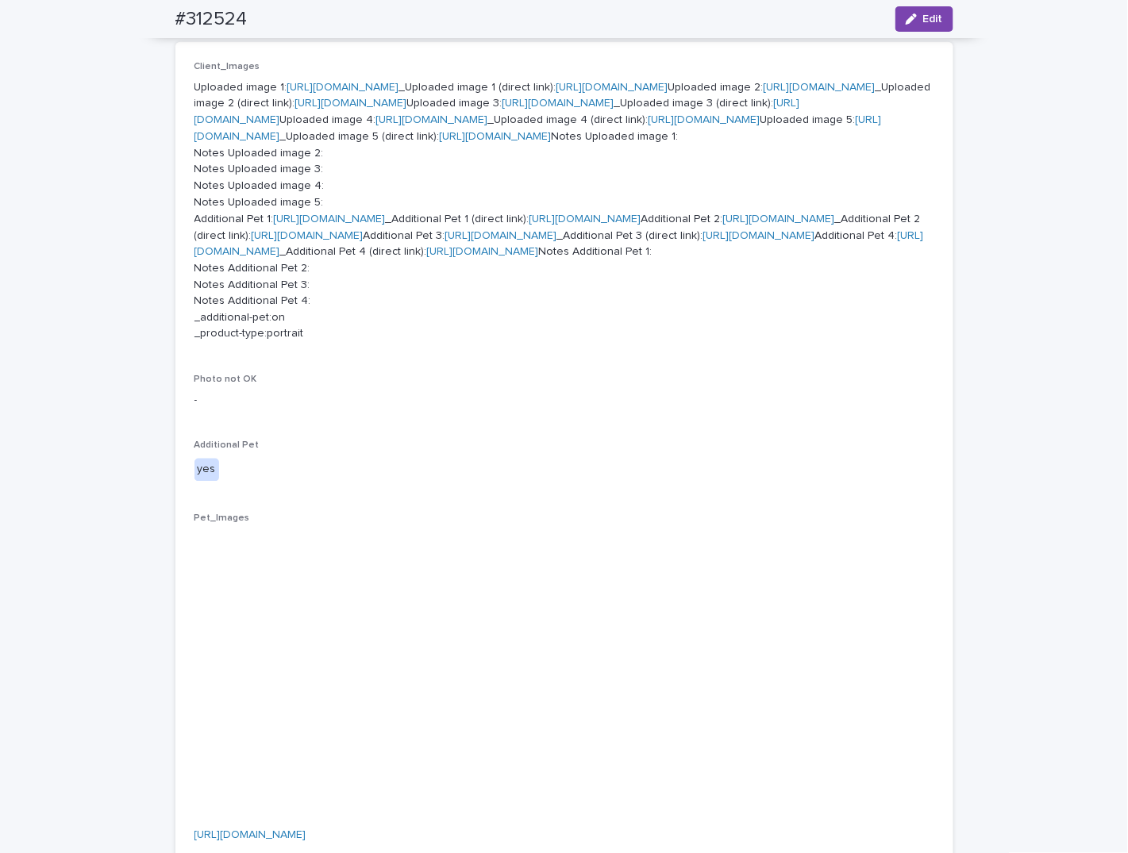
scroll to position [685, 0]
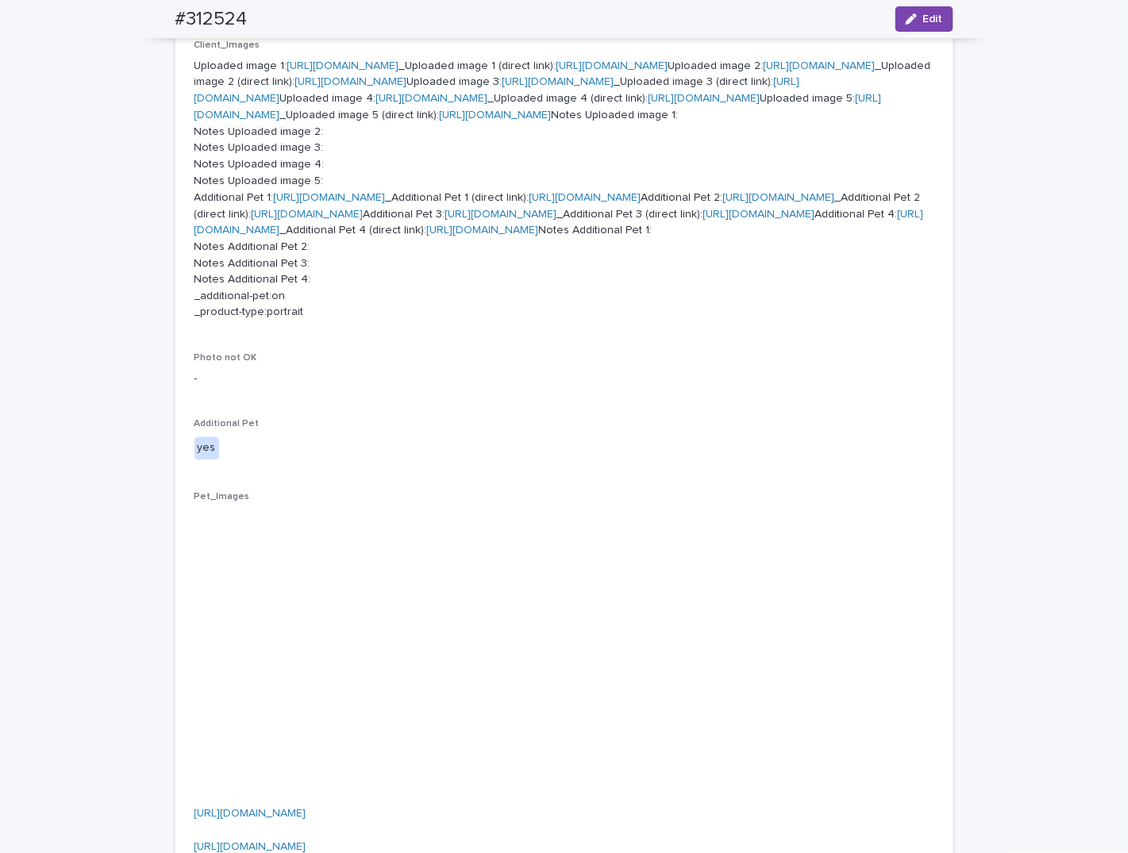
click at [556, 71] on link "[URL][DOMAIN_NAME]" at bounding box center [612, 65] width 112 height 11
click at [72, 72] on div "Loading... Saving… Loading... Saving… #312524 Edit #312524 Edit Sorry, there wa…" at bounding box center [564, 450] width 1128 height 2090
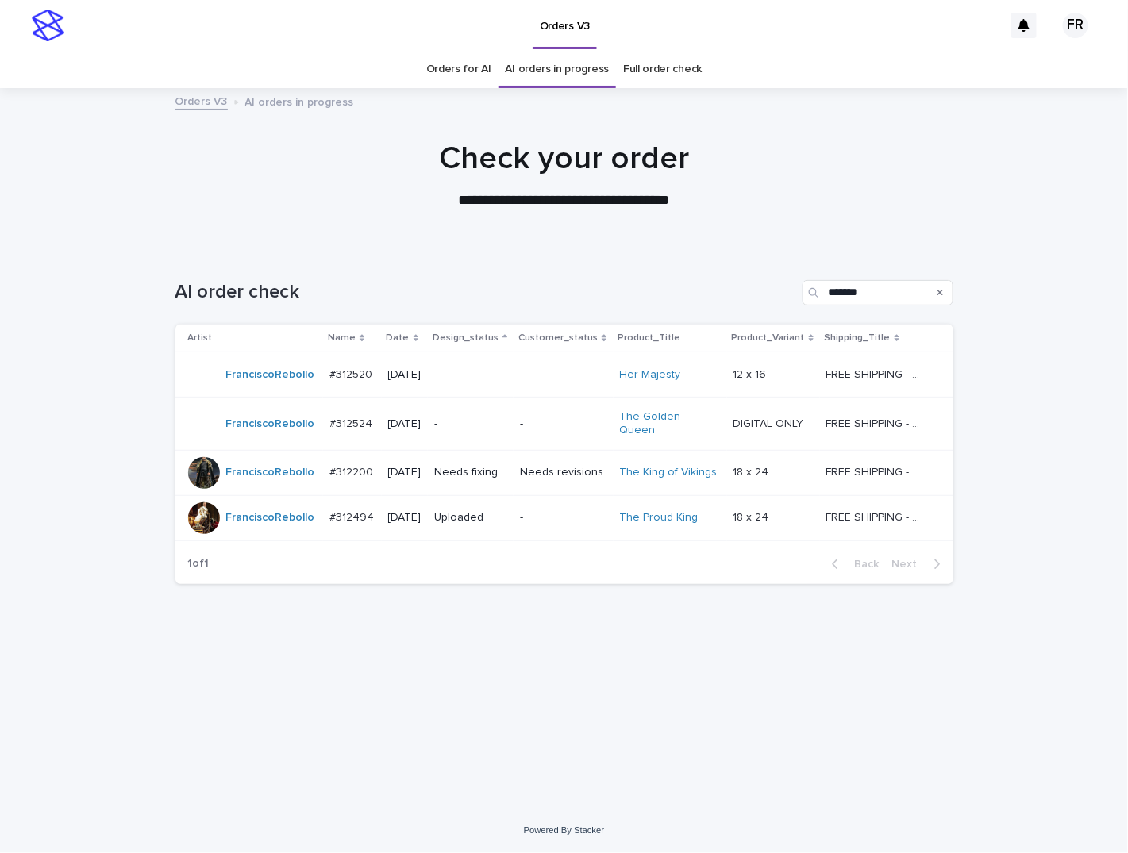
click at [464, 264] on div "AI order check *******" at bounding box center [564, 286] width 778 height 76
click at [485, 378] on p "-" at bounding box center [470, 374] width 73 height 13
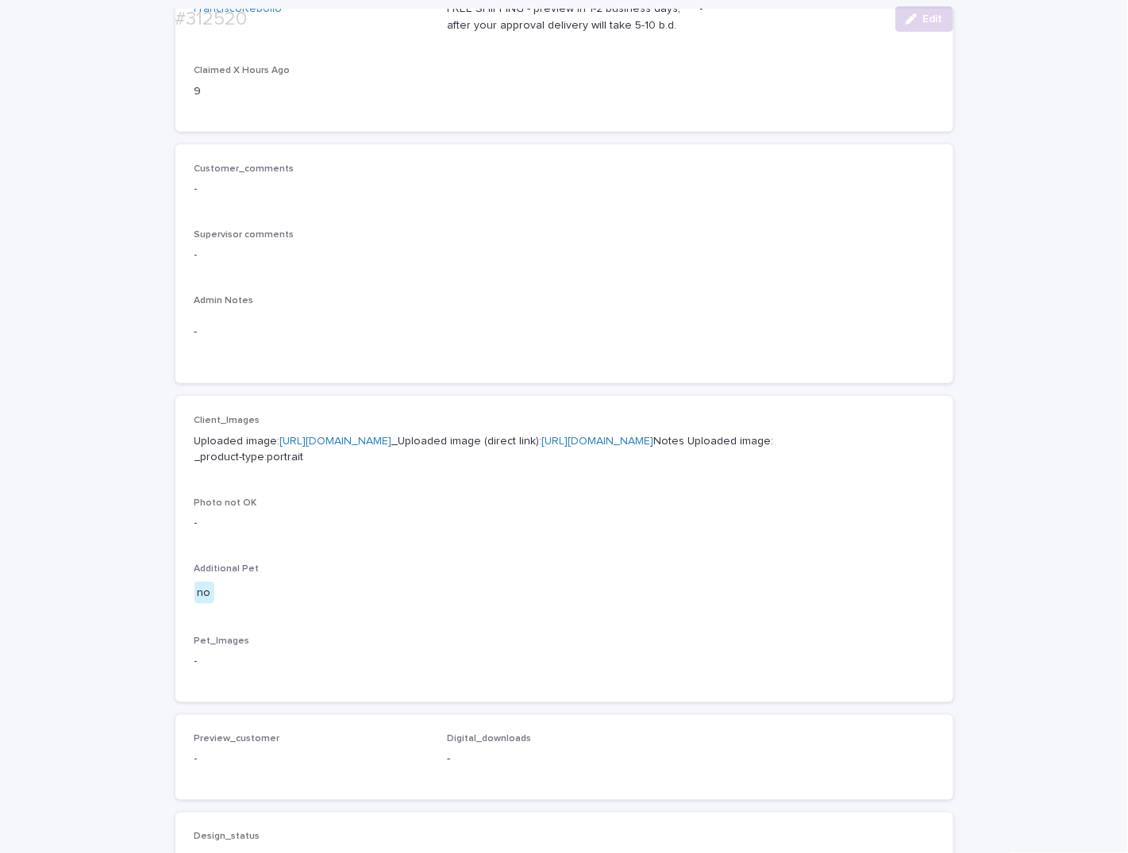
scroll to position [318, 0]
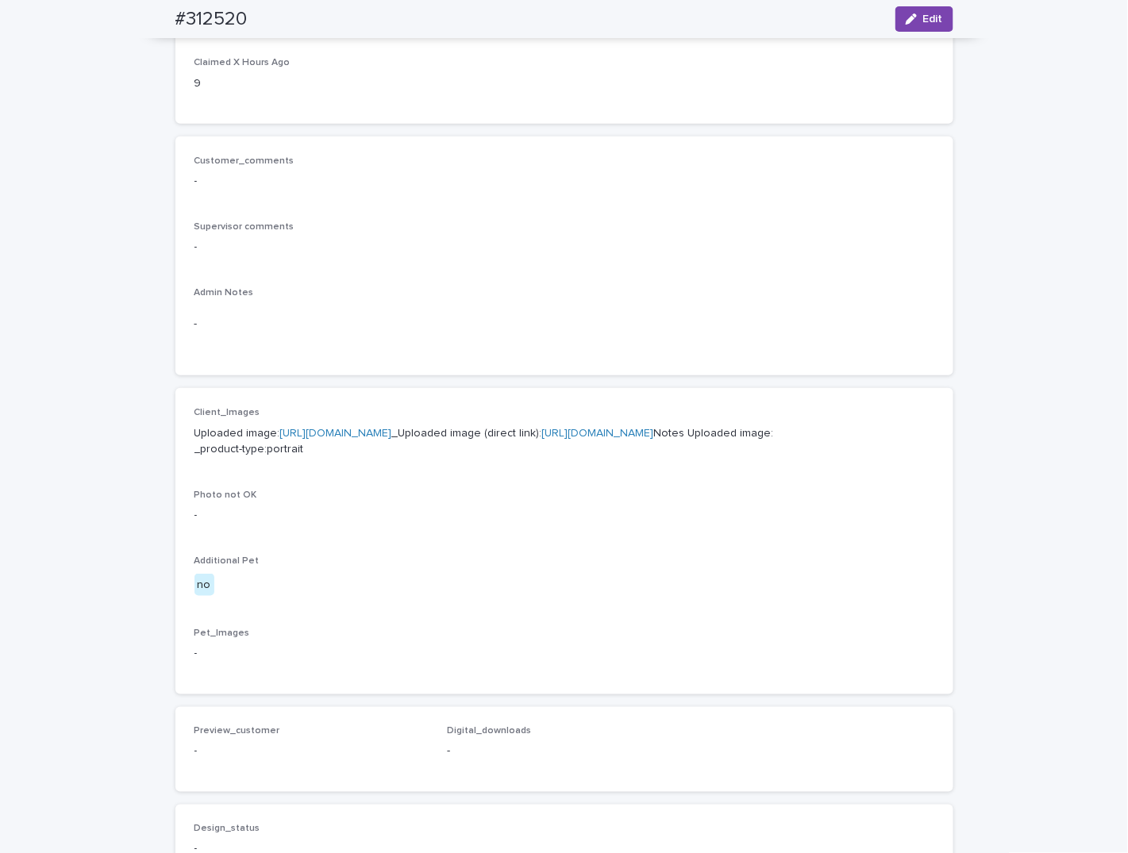
click at [542, 439] on link "[URL][DOMAIN_NAME]" at bounding box center [598, 433] width 112 height 11
drag, startPoint x: 810, startPoint y: 282, endPoint x: 934, endPoint y: 291, distance: 125.0
click at [810, 283] on div "Customer_comments - Supervisor comments - Admin Notes -" at bounding box center [564, 257] width 740 height 202
click at [923, 24] on span "Edit" at bounding box center [933, 18] width 20 height 11
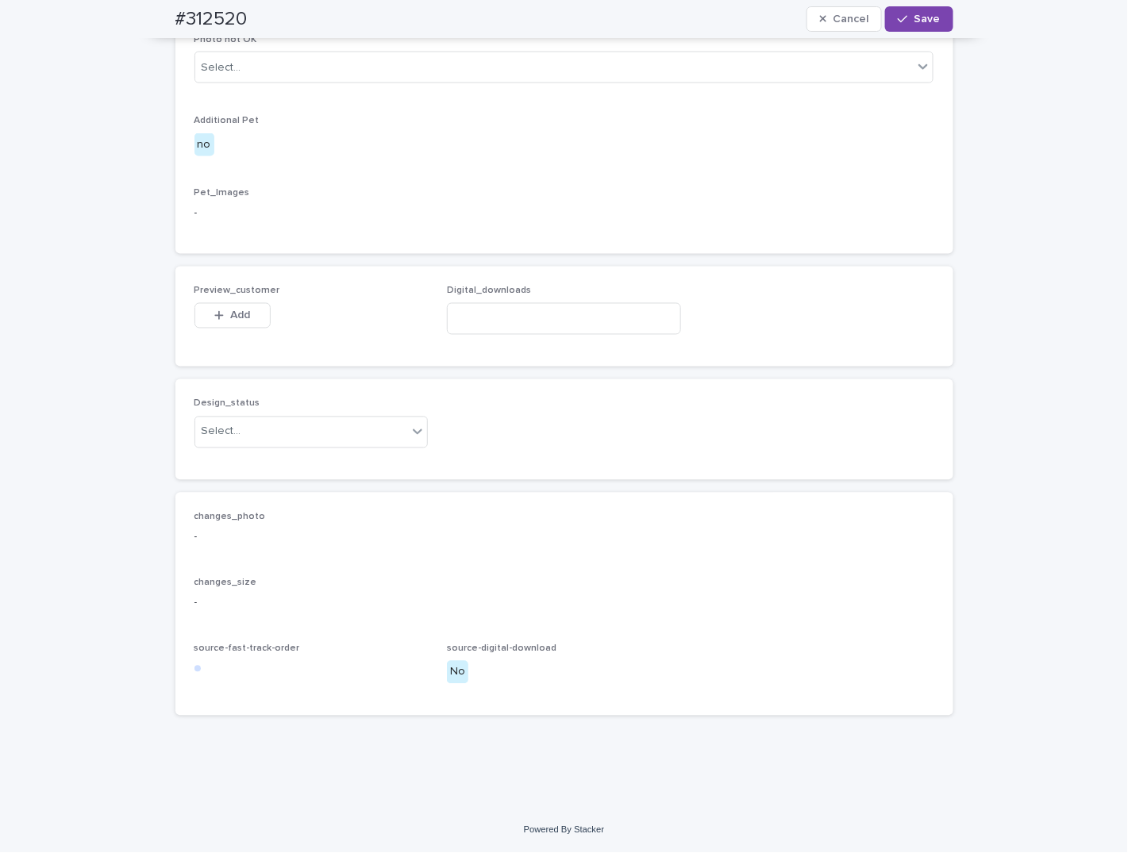
scroll to position [853, 0]
click at [240, 429] on div "Select..." at bounding box center [301, 432] width 213 height 26
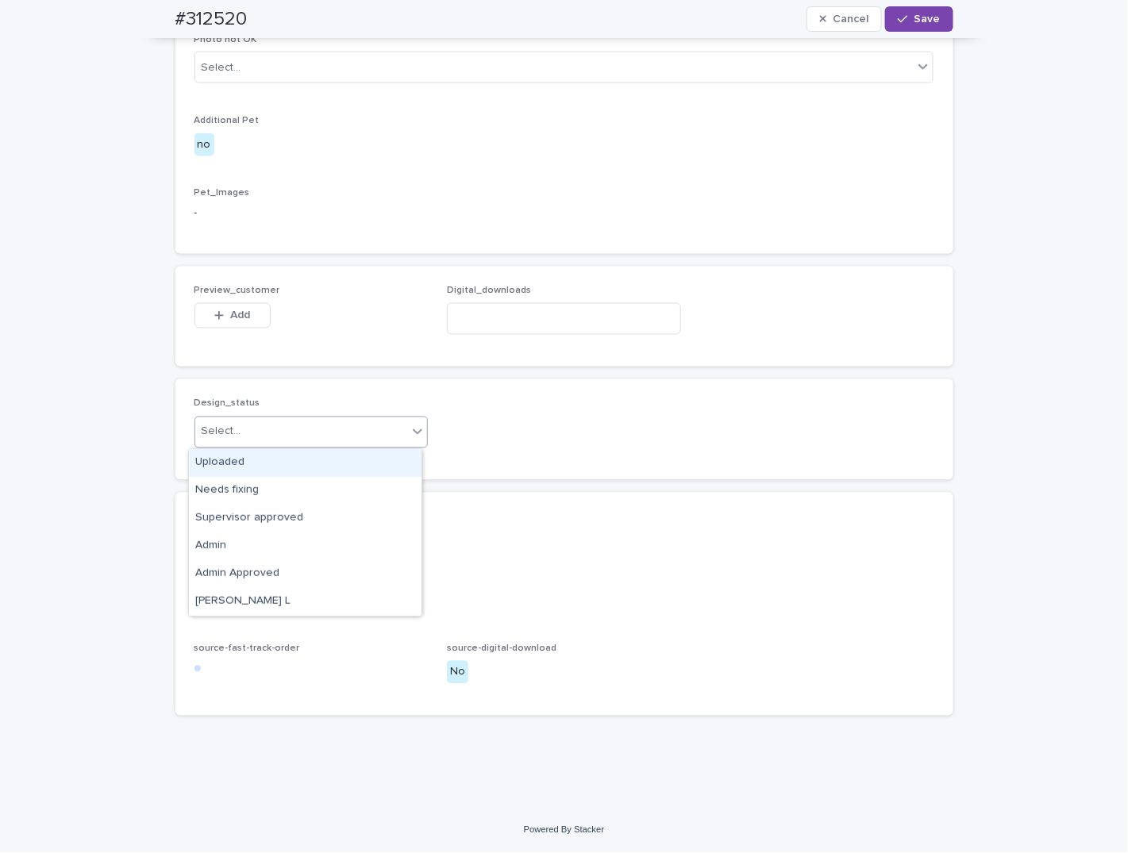
click at [240, 466] on div "Uploaded" at bounding box center [305, 463] width 233 height 28
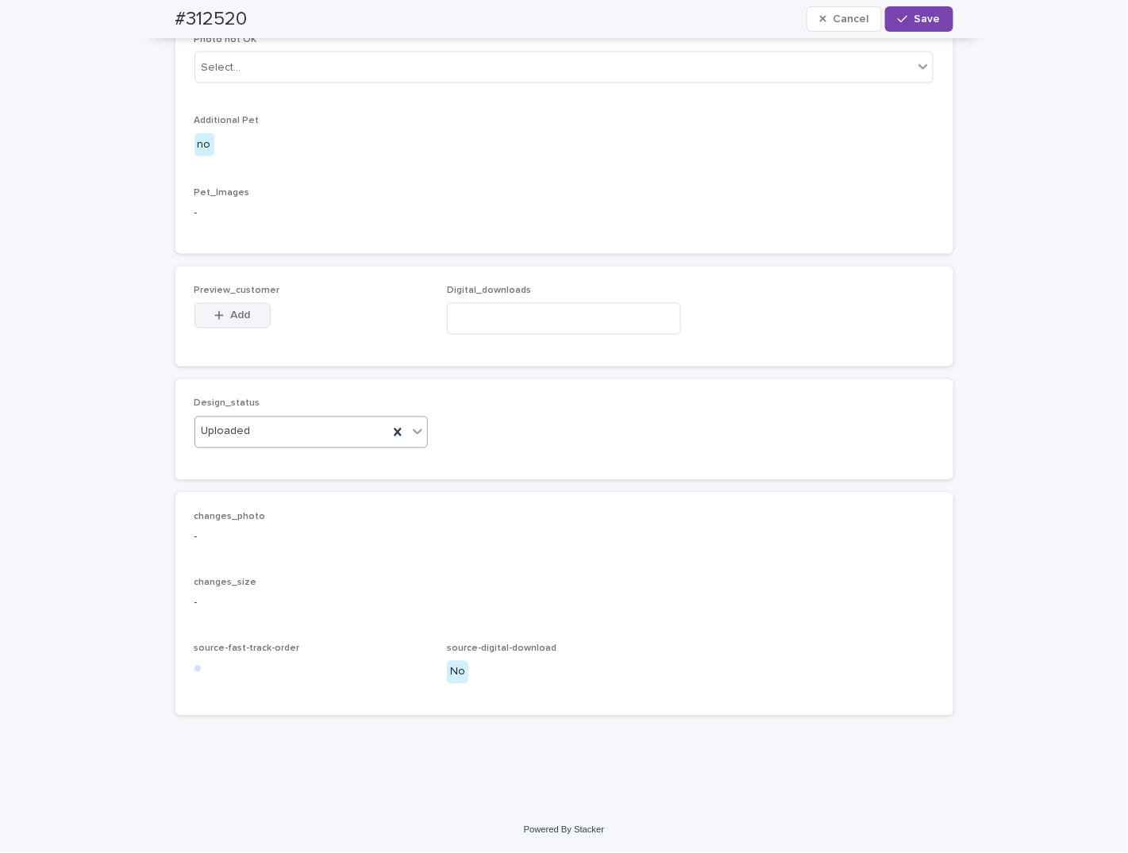
click at [232, 312] on span "Add" at bounding box center [240, 315] width 20 height 11
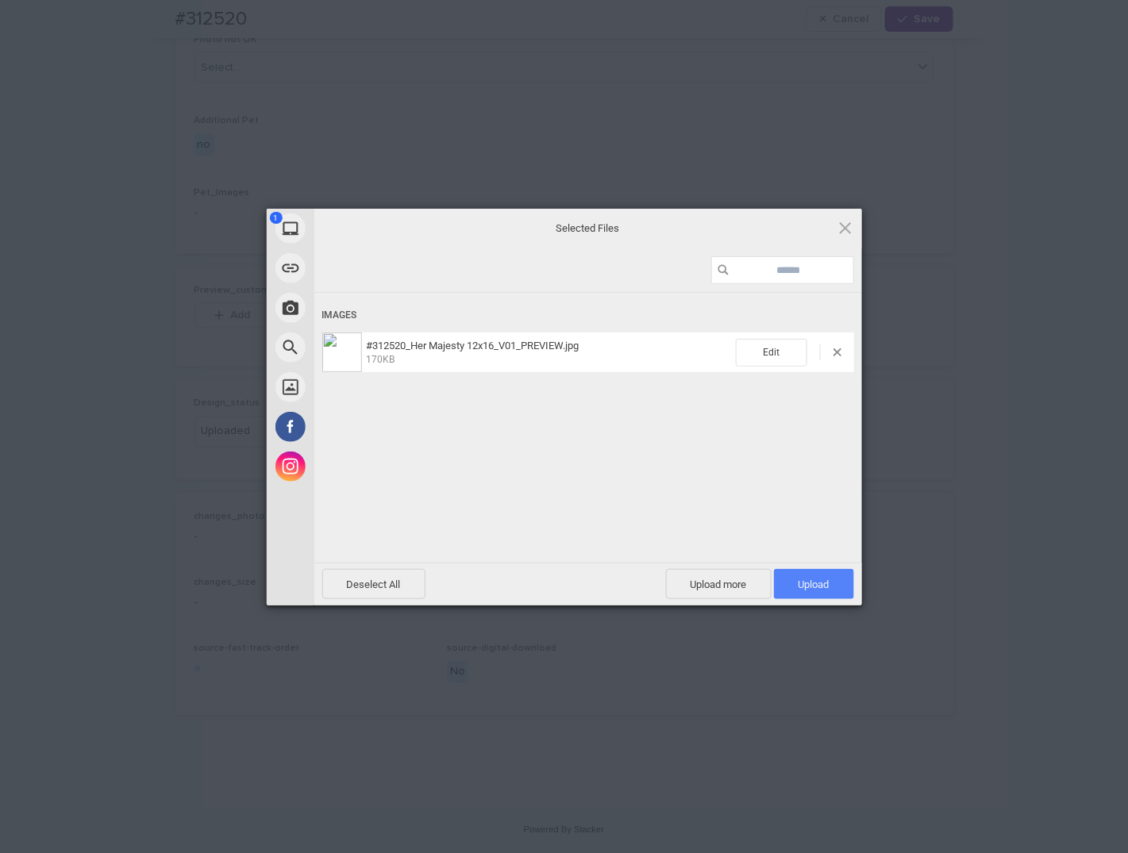
click at [815, 580] on span "Upload 1" at bounding box center [814, 585] width 31 height 12
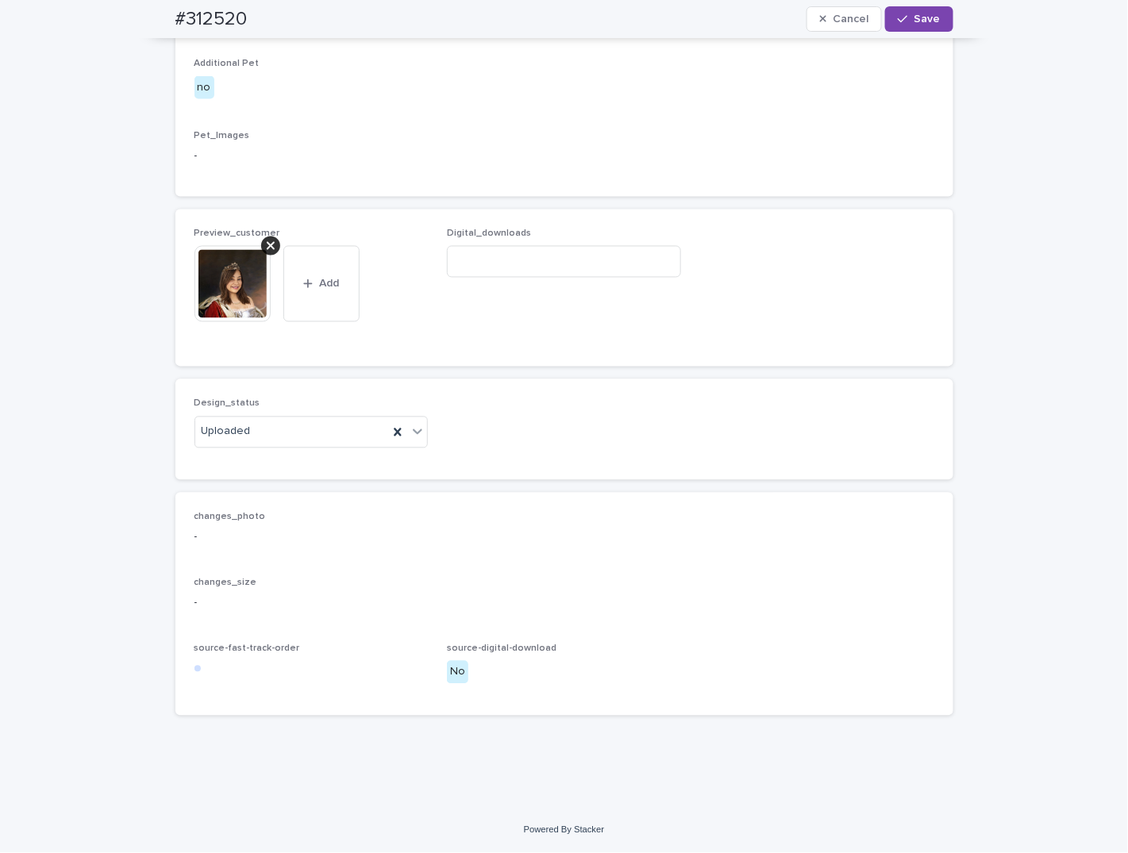
click at [264, 316] on img at bounding box center [232, 284] width 76 height 76
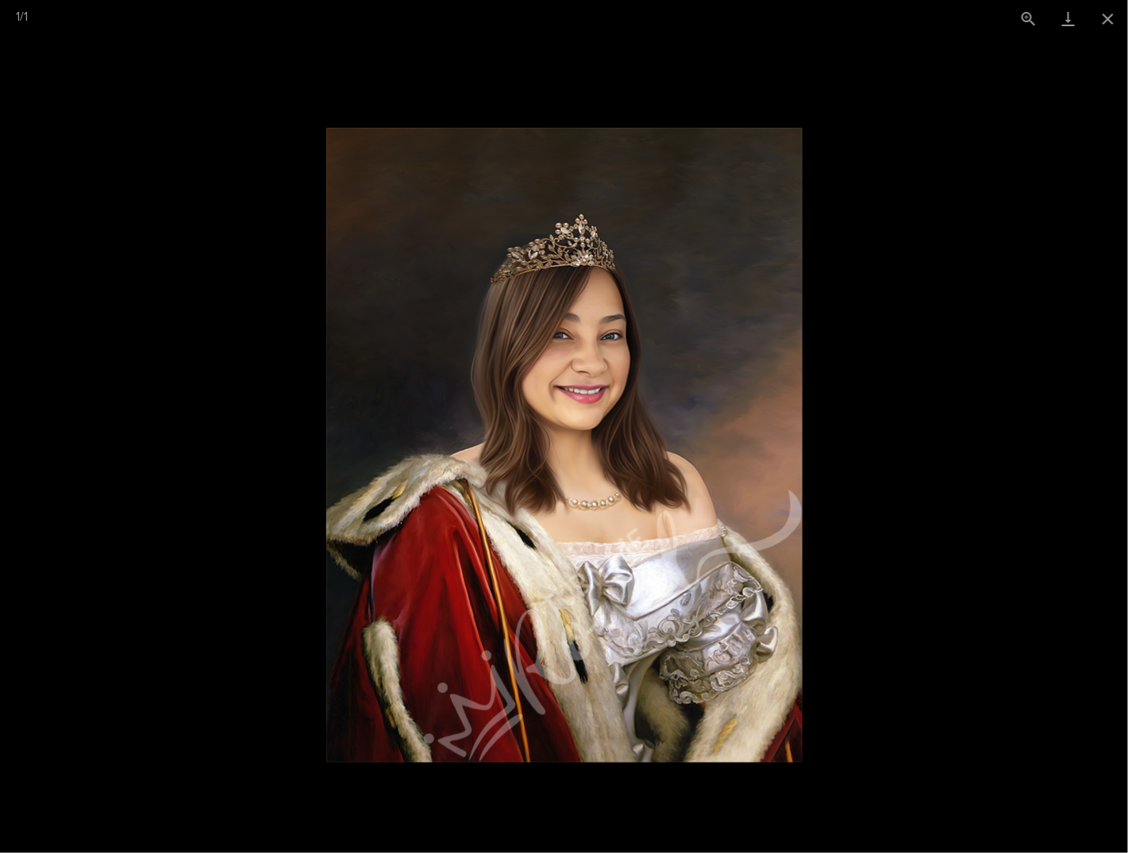
click at [974, 133] on picture at bounding box center [564, 445] width 1128 height 816
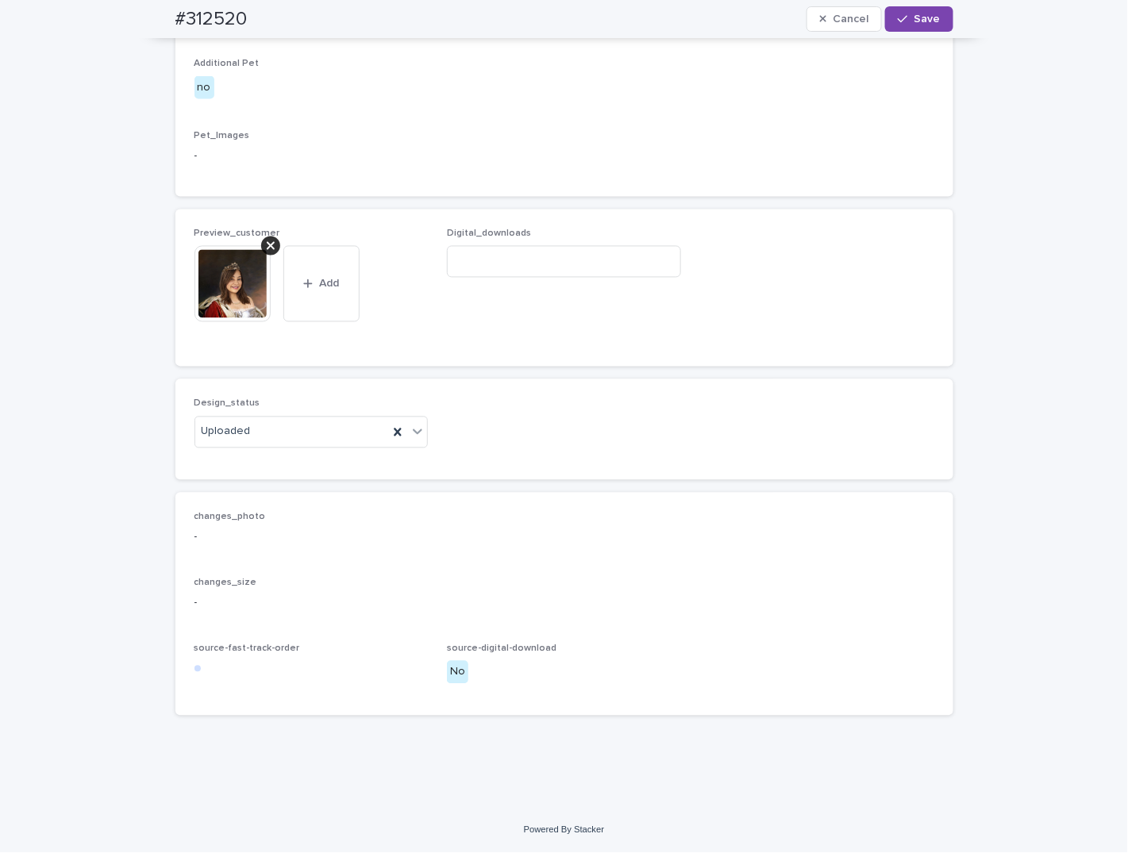
click at [270, 256] on div at bounding box center [270, 246] width 19 height 19
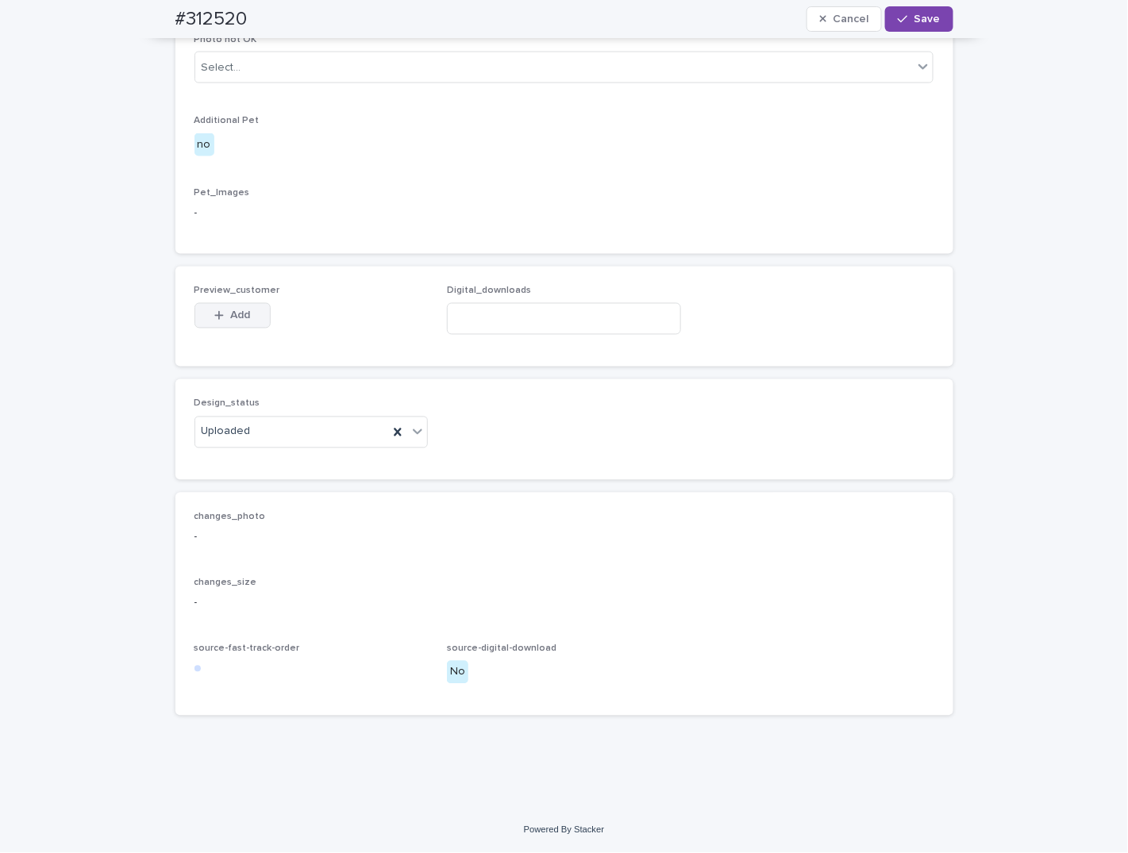
drag, startPoint x: 234, startPoint y: 335, endPoint x: 231, endPoint y: 353, distance: 18.5
click at [234, 329] on button "Add" at bounding box center [232, 315] width 76 height 25
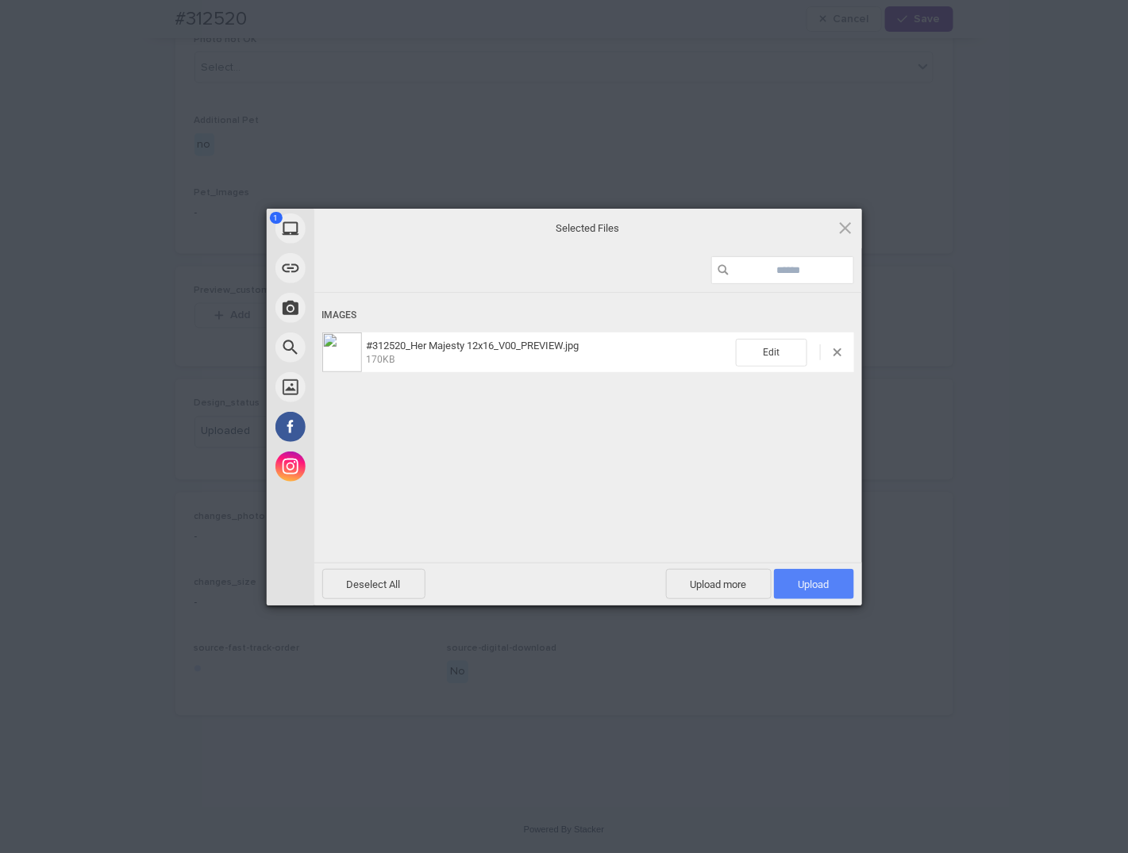
click at [801, 585] on span "Upload 1" at bounding box center [814, 585] width 31 height 12
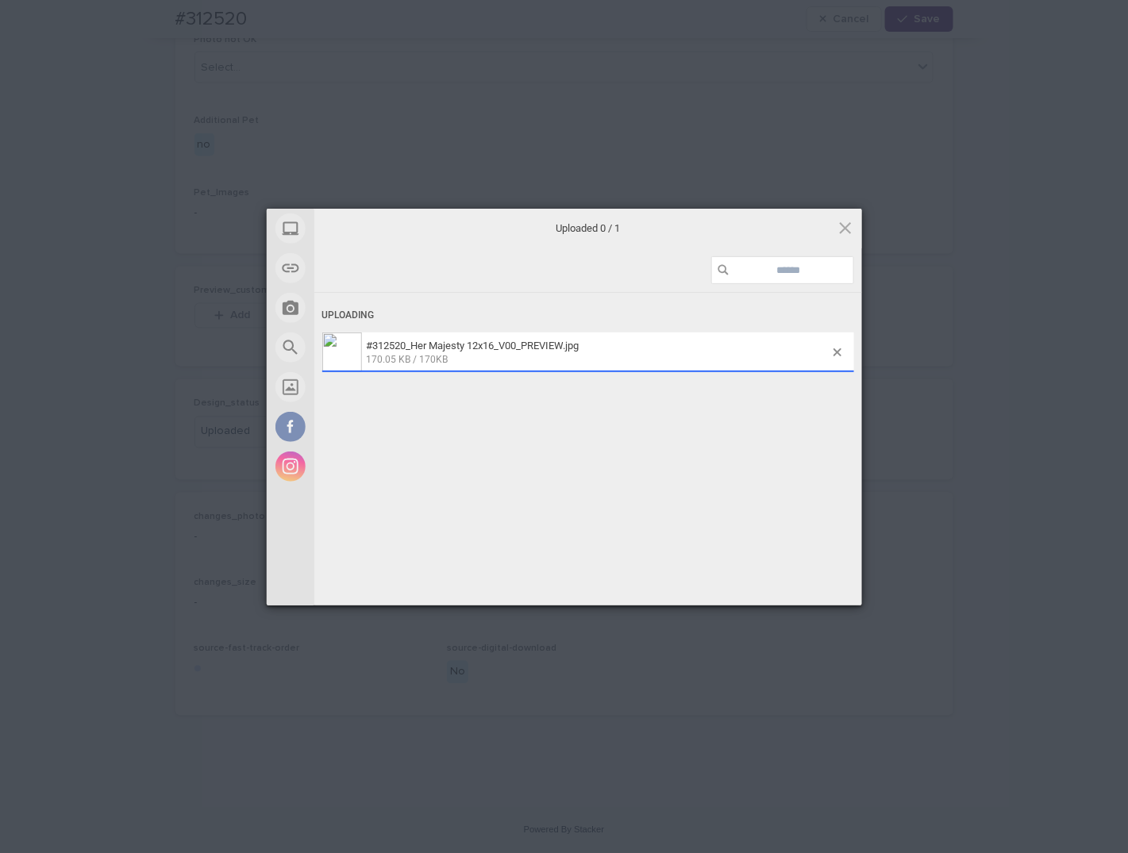
scroll to position [853, 0]
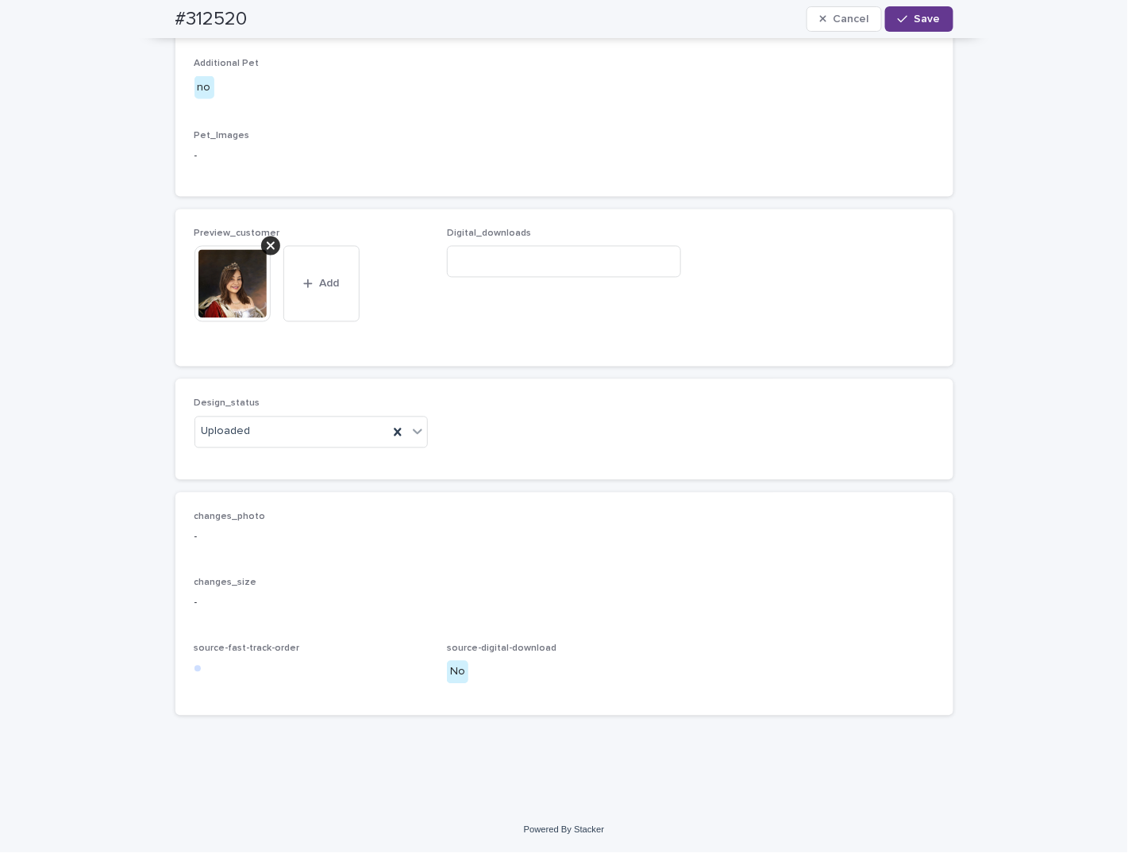
click at [914, 17] on span "Save" at bounding box center [927, 18] width 26 height 11
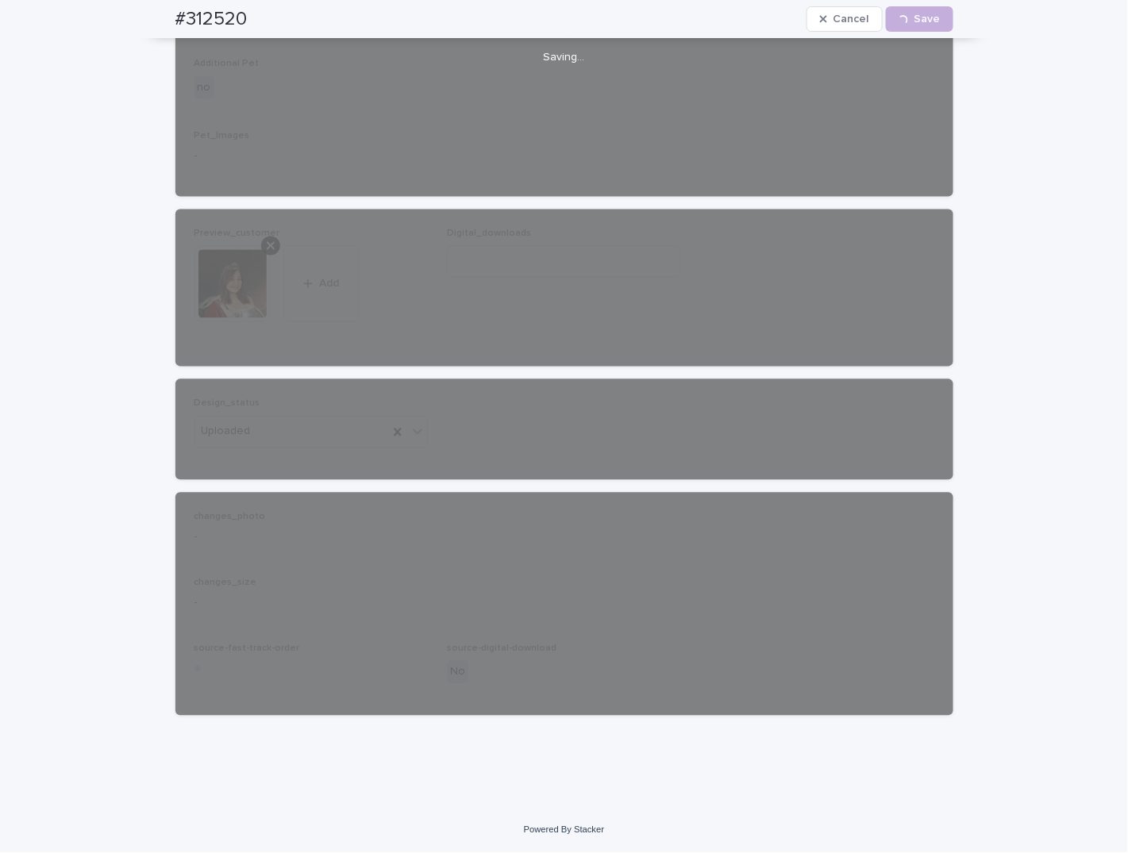
click at [217, 6] on div "#312520 Cancel Loading... Save" at bounding box center [564, 19] width 778 height 38
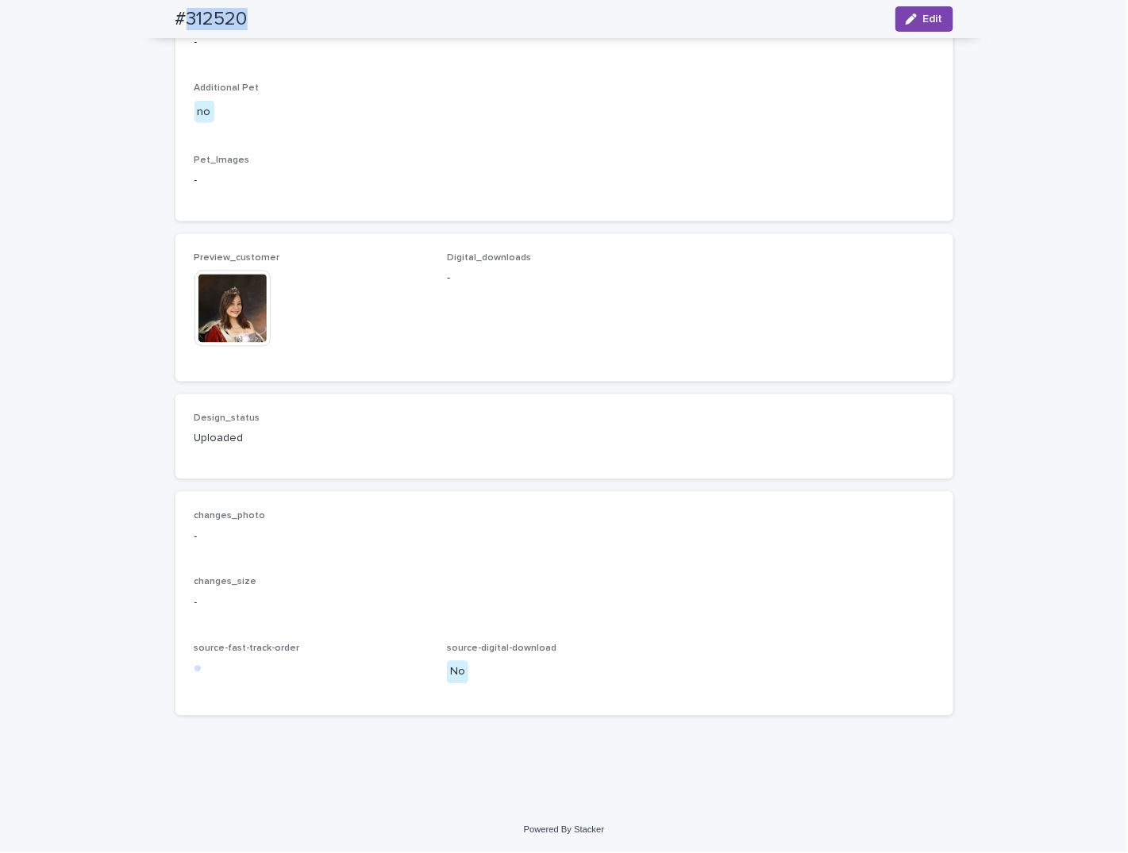
copy h2 "312520"
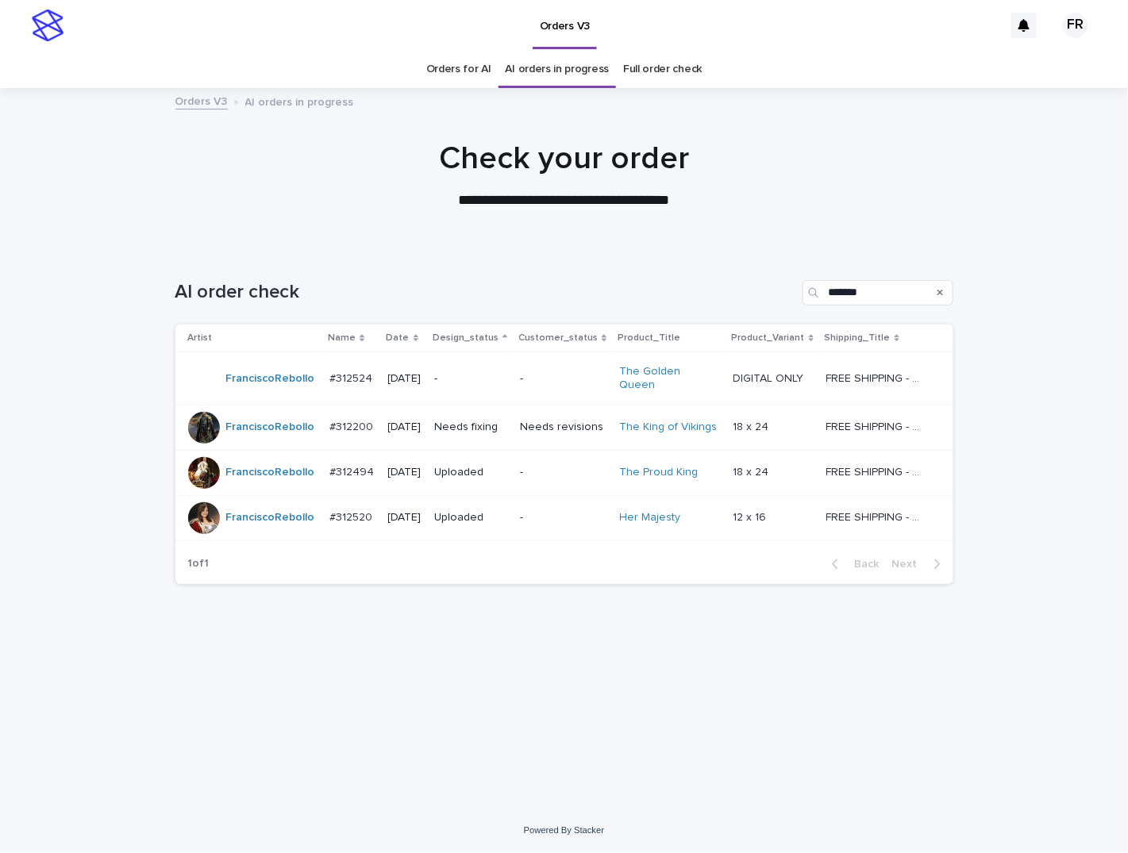
drag, startPoint x: 375, startPoint y: 163, endPoint x: 375, endPoint y: 175, distance: 12.7
click at [375, 163] on h1 "Check your order" at bounding box center [564, 159] width 778 height 38
click at [507, 382] on div "-" at bounding box center [470, 379] width 73 height 26
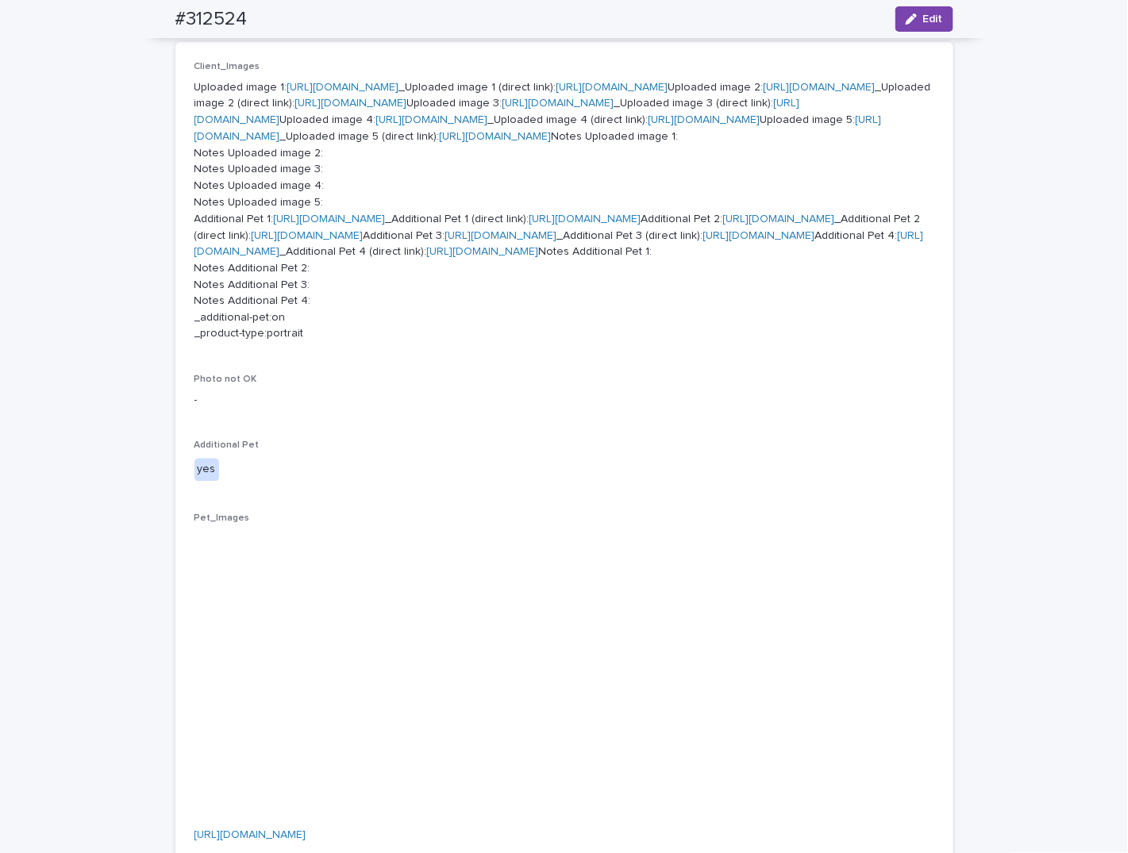
scroll to position [714, 0]
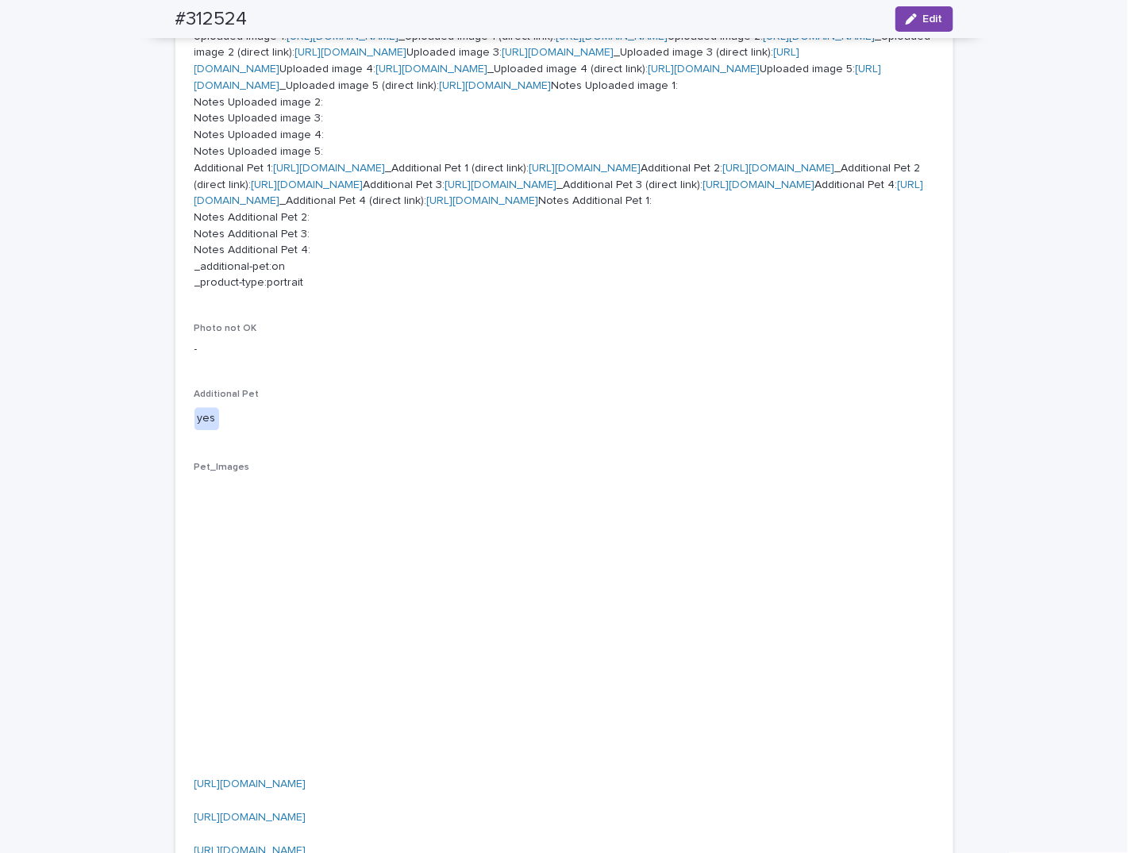
click at [556, 42] on link "[URL][DOMAIN_NAME]" at bounding box center [612, 36] width 112 height 11
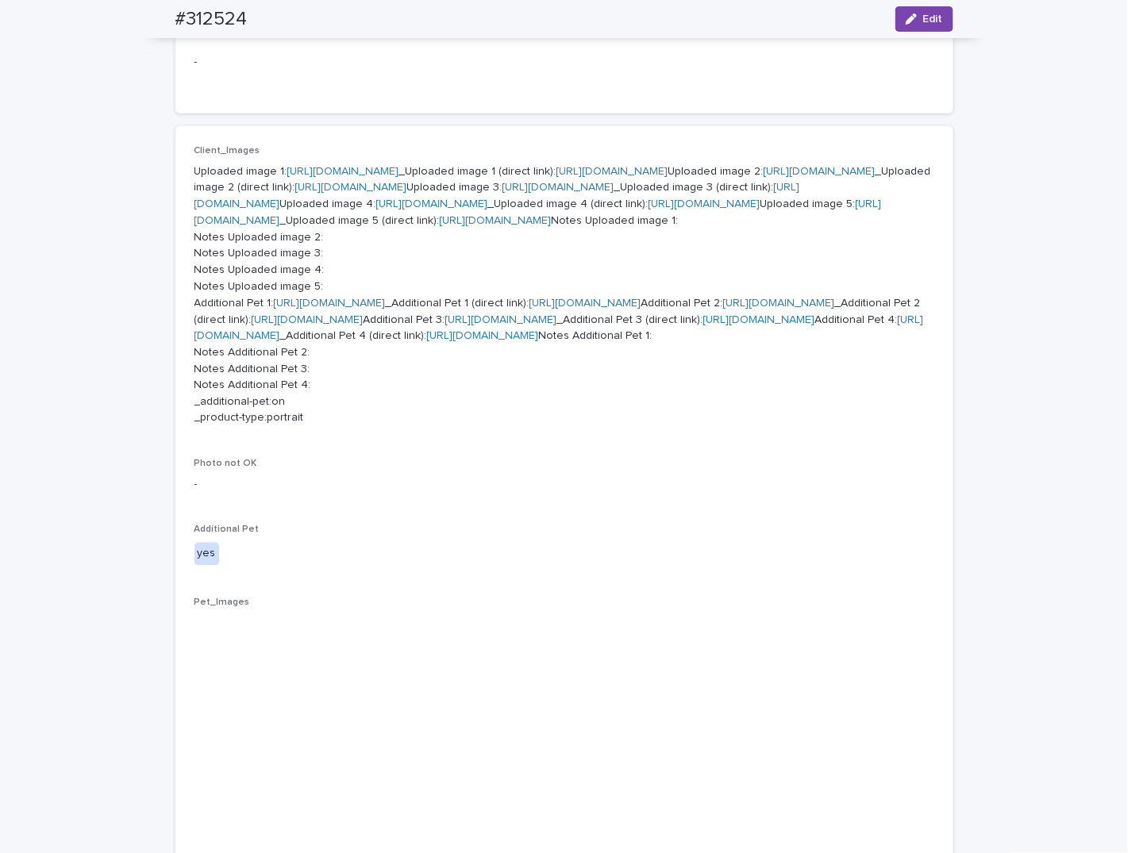
scroll to position [556, 0]
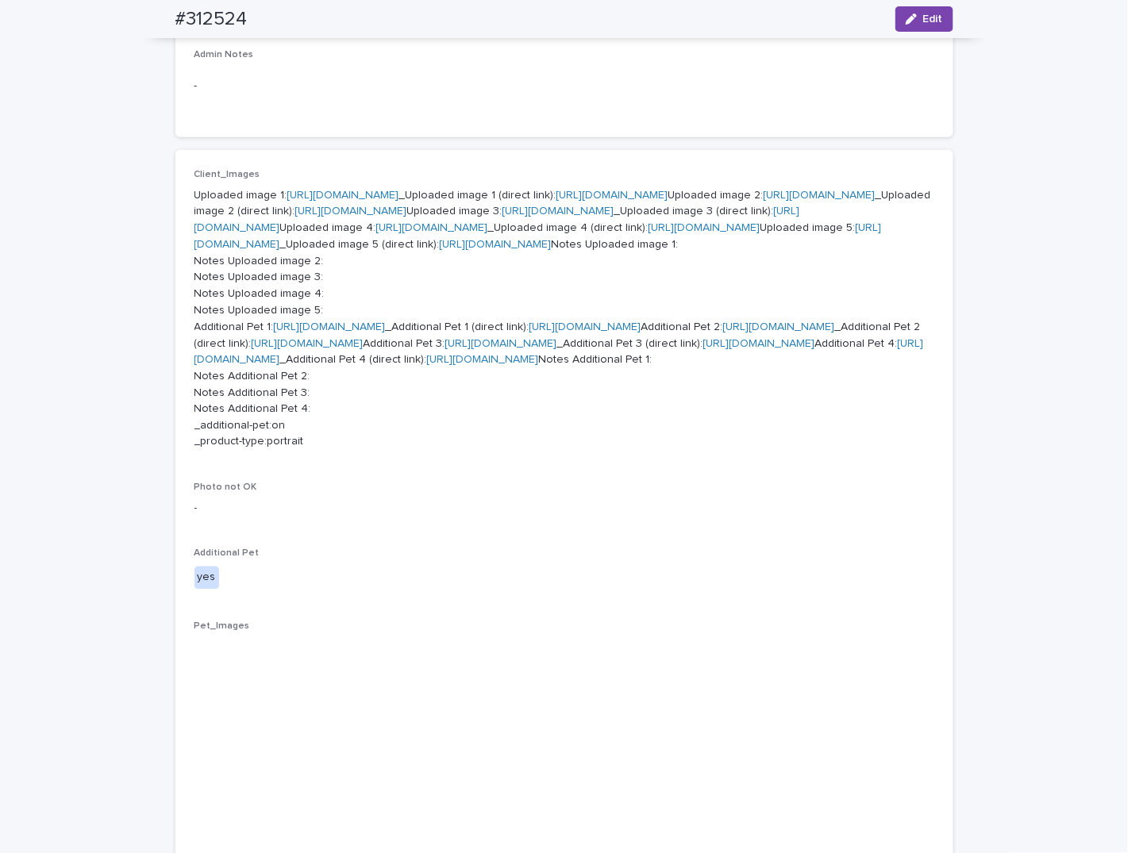
click at [407, 217] on link "[URL][DOMAIN_NAME]" at bounding box center [351, 211] width 112 height 11
click at [383, 233] on link "[URL][DOMAIN_NAME]" at bounding box center [497, 220] width 606 height 28
click at [649, 233] on link "[URL][DOMAIN_NAME]" at bounding box center [705, 227] width 112 height 11
click at [440, 250] on link "[URL][DOMAIN_NAME]" at bounding box center [496, 244] width 112 height 11
click at [556, 201] on link "[URL][DOMAIN_NAME]" at bounding box center [612, 195] width 112 height 11
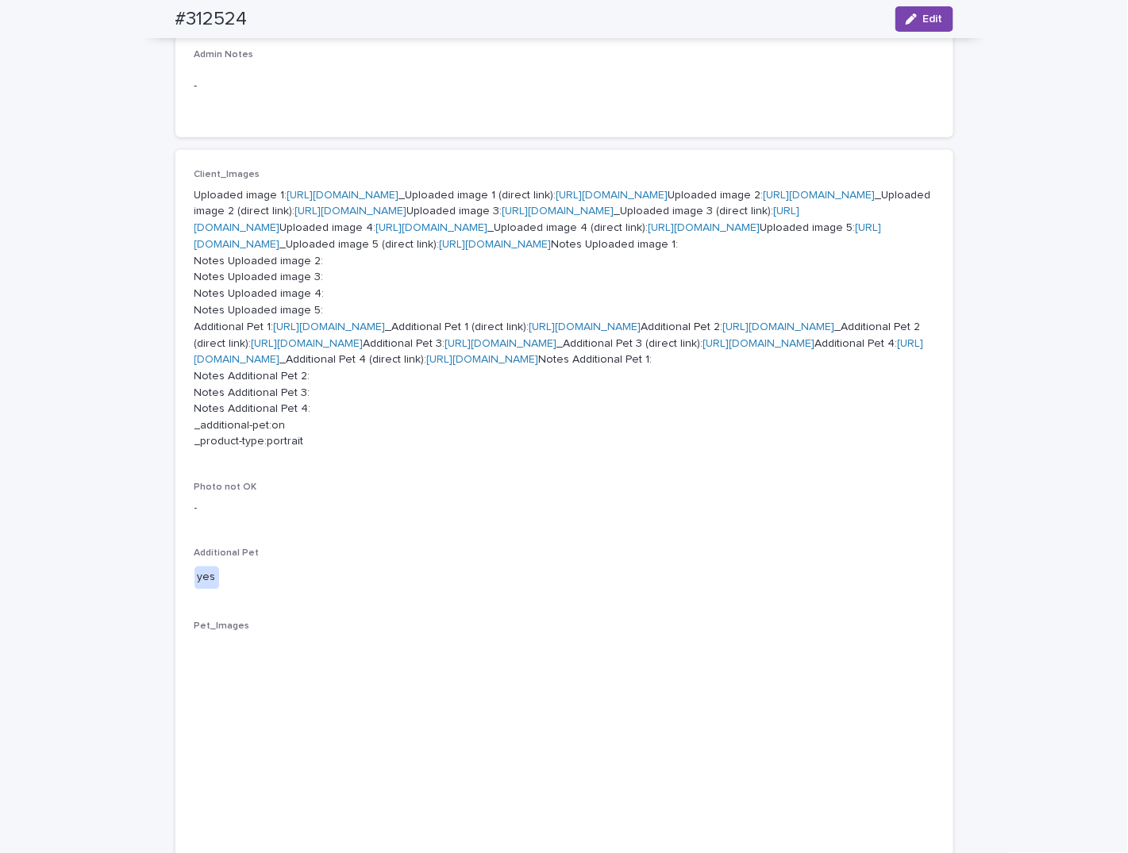
click at [431, 136] on div "Customer_comments - Supervisor comments - Admin Notes -" at bounding box center [564, 18] width 778 height 240
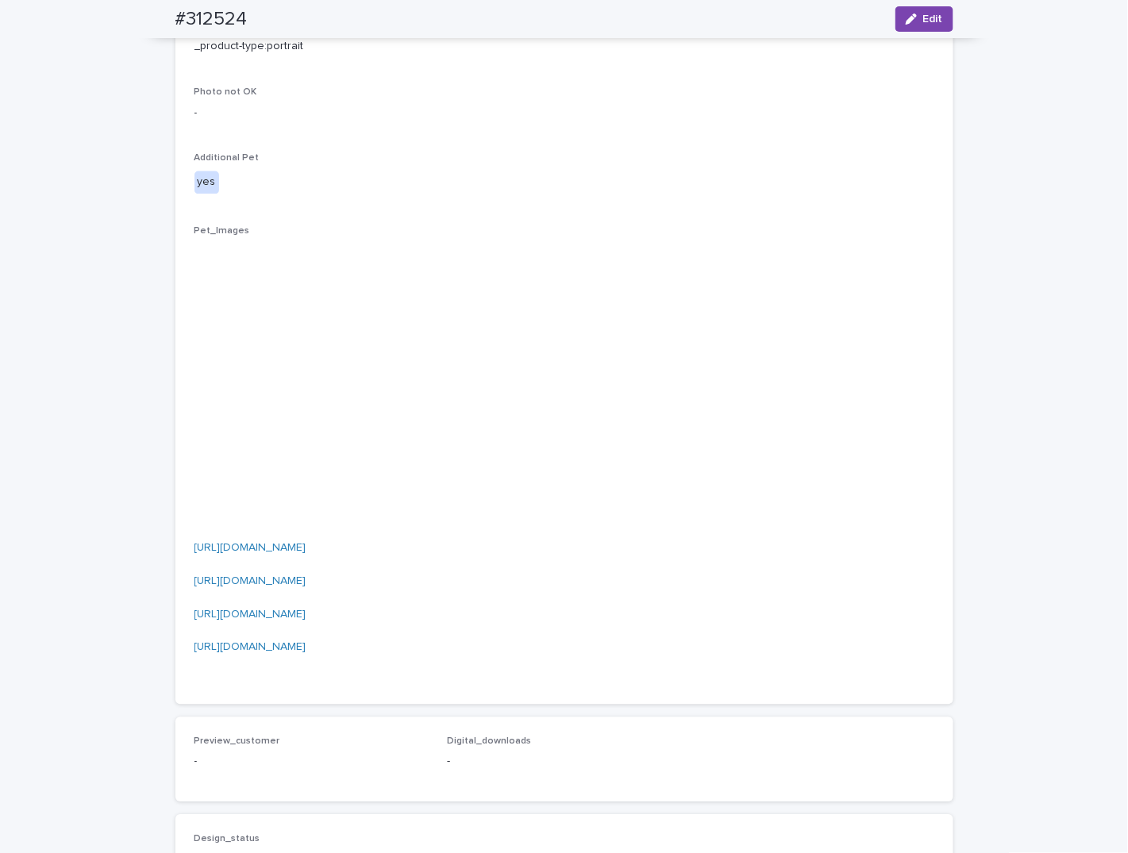
scroll to position [953, 0]
click at [75, 127] on div "Loading... Saving… Loading... Saving… #312524 Edit #312524 Edit Sorry, there wa…" at bounding box center [564, 182] width 1128 height 2090
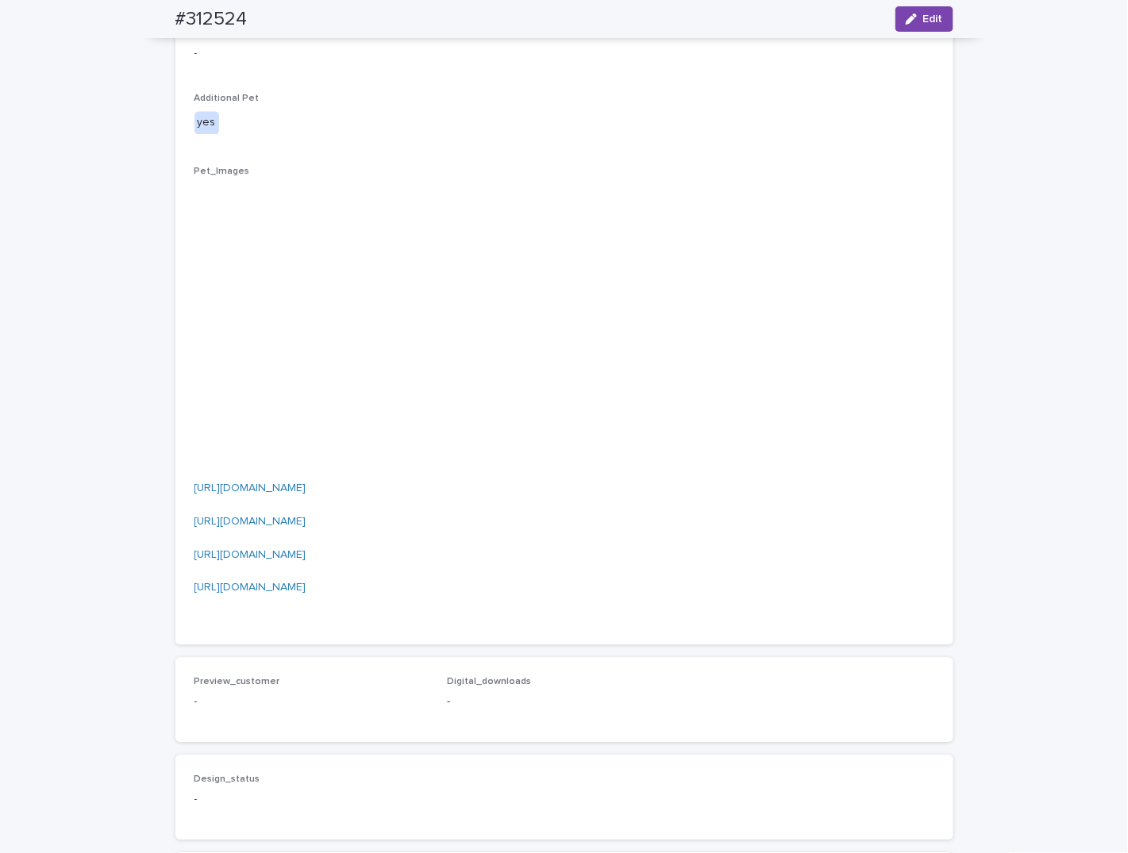
scroll to position [1032, 0]
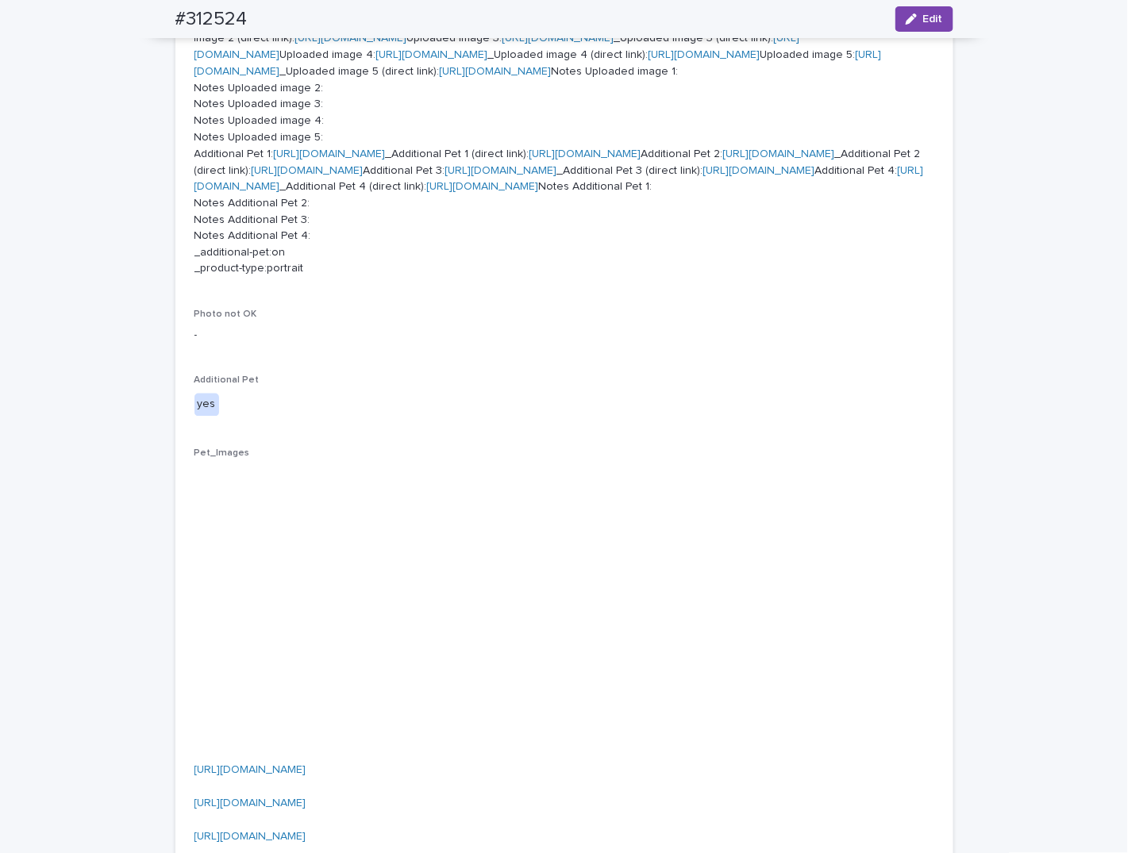
scroll to position [714, 0]
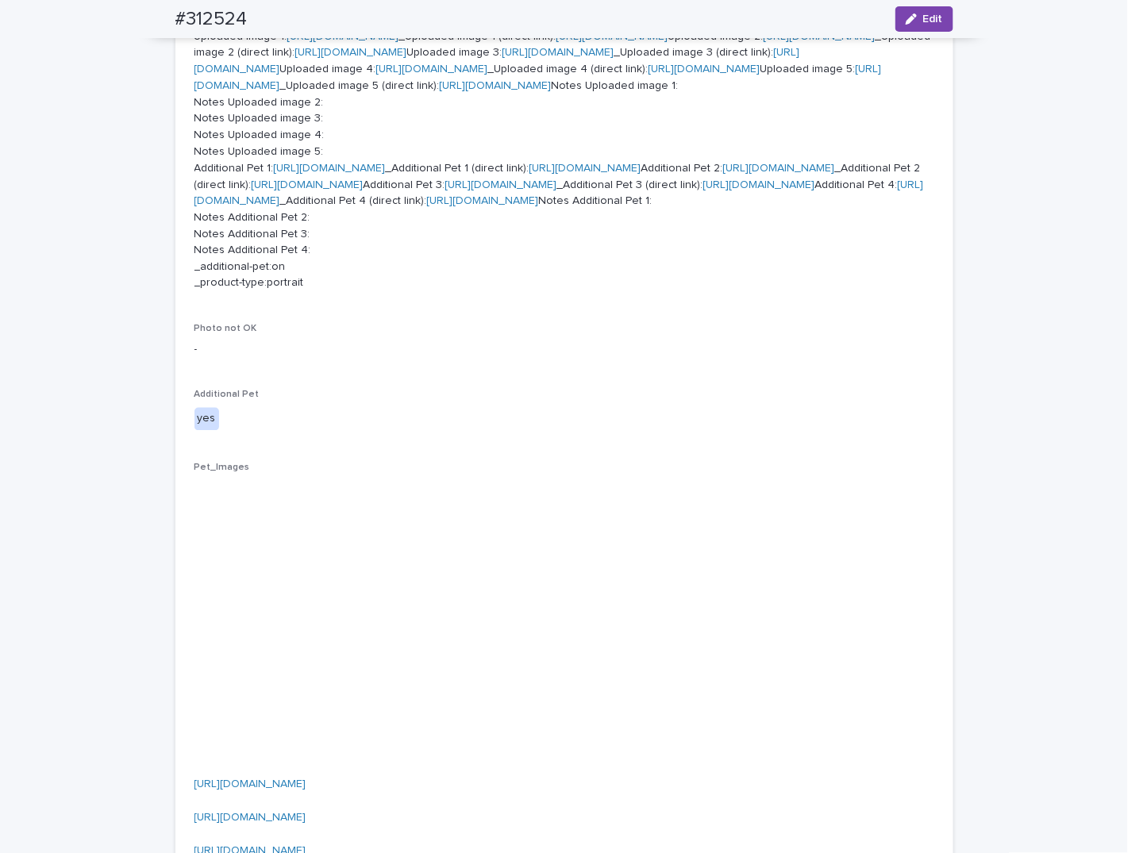
click at [649, 75] on link "[URL][DOMAIN_NAME]" at bounding box center [705, 69] width 112 height 11
click at [374, 75] on link "[URL][DOMAIN_NAME]" at bounding box center [497, 61] width 606 height 28
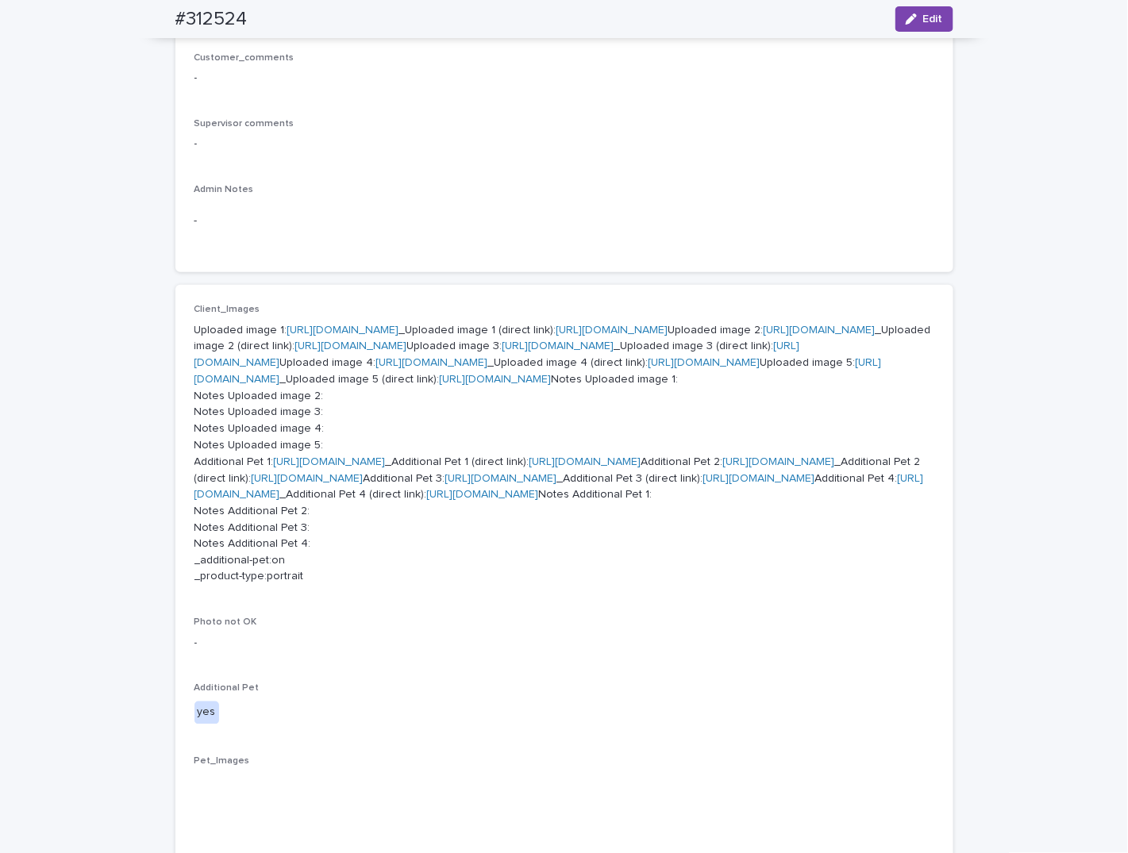
scroll to position [397, 0]
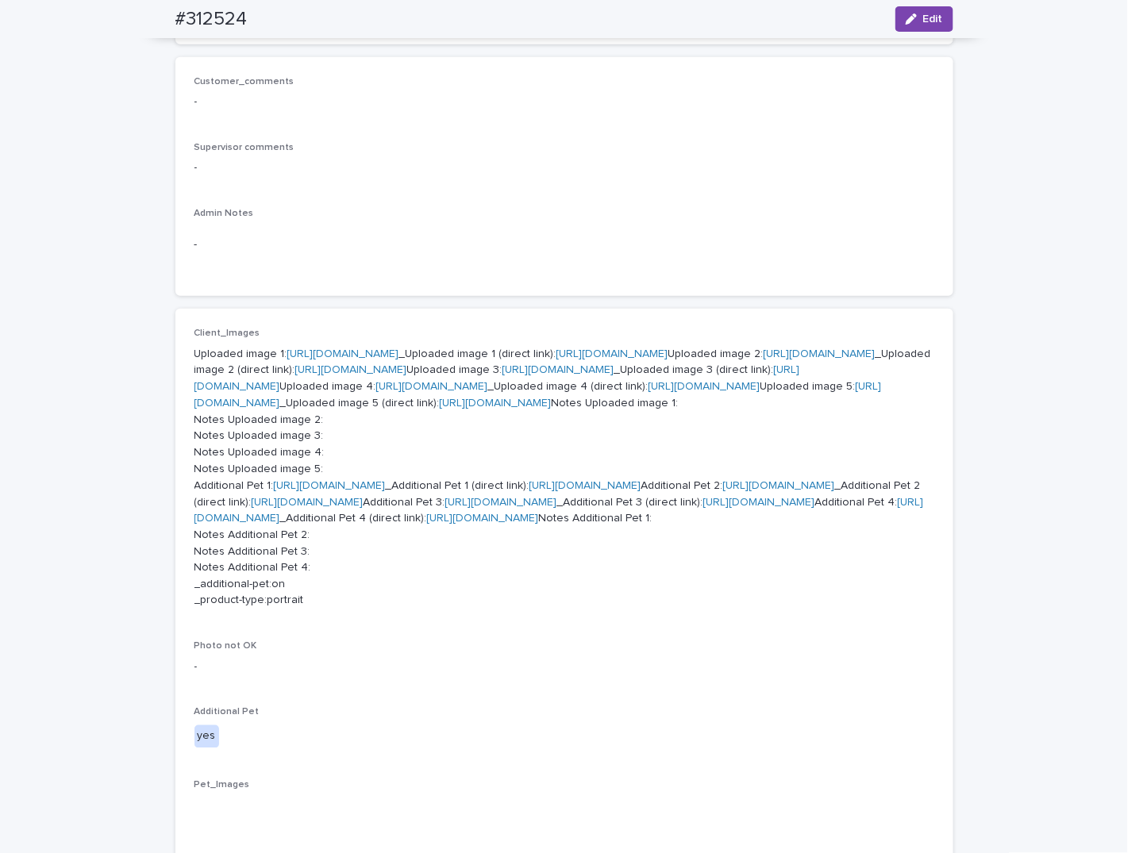
click at [556, 360] on link "[URL][DOMAIN_NAME]" at bounding box center [612, 353] width 112 height 11
click at [398, 375] on link "[URL][DOMAIN_NAME]" at bounding box center [351, 369] width 112 height 11
